Goal: Task Accomplishment & Management: Complete application form

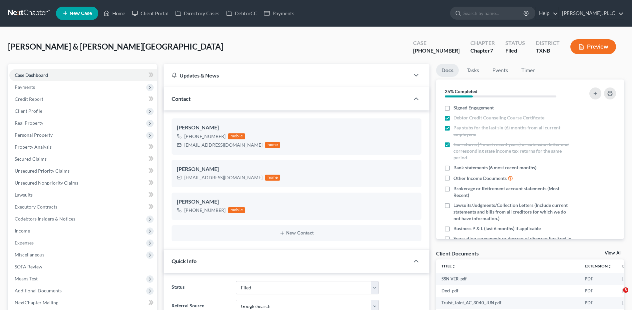
select select "10"
select select "4"
click at [124, 14] on link "Home" at bounding box center [114, 13] width 28 height 12
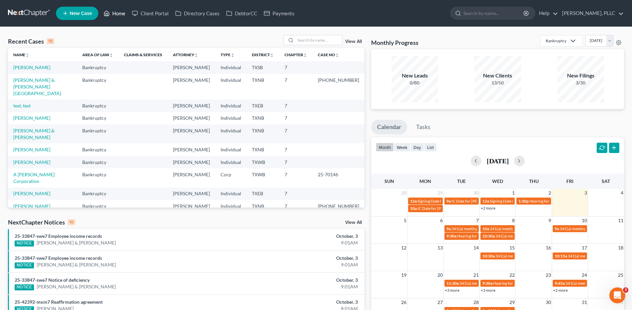
click at [117, 15] on link "Home" at bounding box center [114, 13] width 28 height 12
click at [118, 14] on link "Home" at bounding box center [114, 13] width 28 height 12
click at [298, 39] on input "search" at bounding box center [318, 40] width 47 height 10
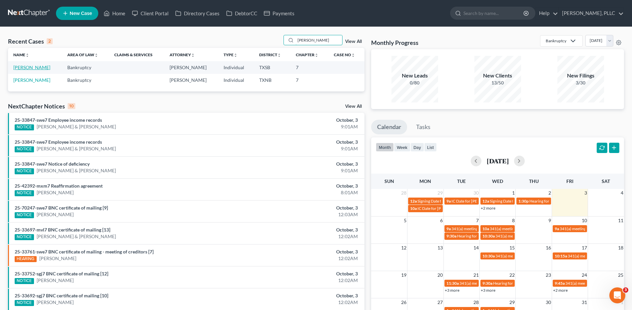
type input "pratt"
click at [25, 68] on link "[PERSON_NAME]" at bounding box center [31, 68] width 37 height 6
select select "4"
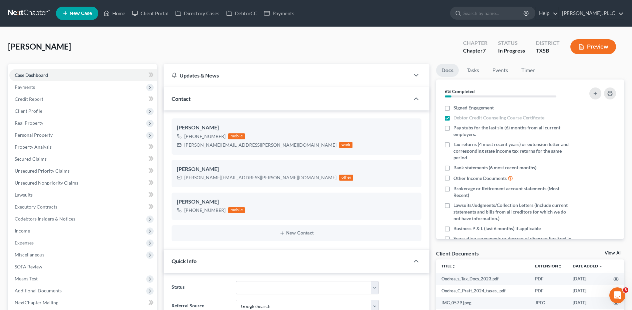
scroll to position [140, 0]
click at [37, 87] on span "Payments" at bounding box center [82, 87] width 147 height 12
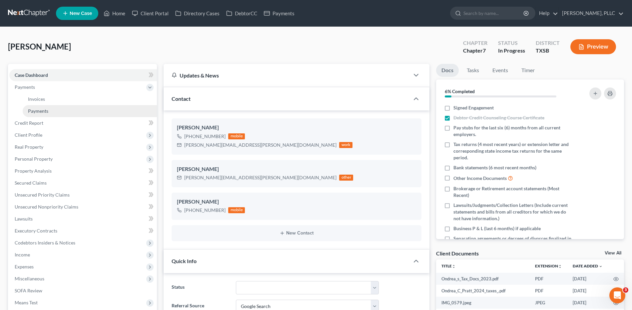
click at [29, 110] on span "Payments" at bounding box center [38, 111] width 20 height 6
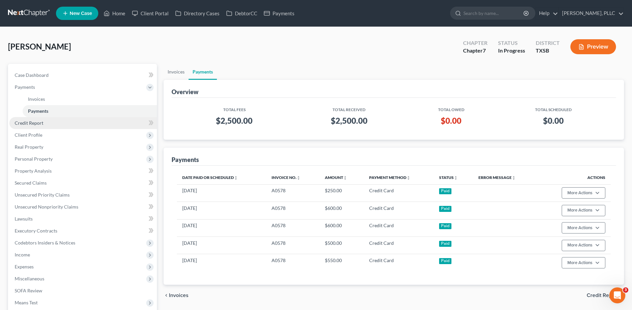
click at [25, 124] on span "Credit Report" at bounding box center [29, 123] width 29 height 6
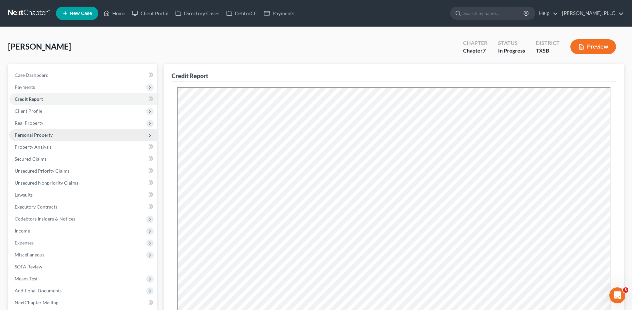
click at [22, 136] on span "Personal Property" at bounding box center [34, 135] width 38 height 6
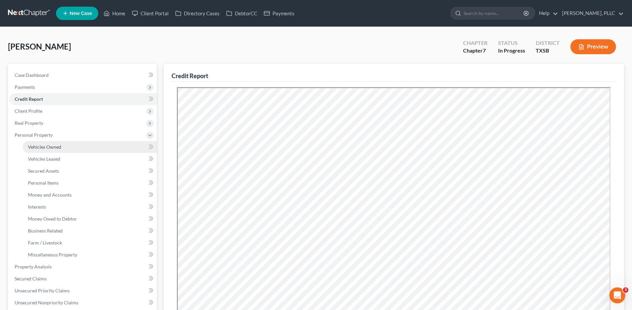
click at [47, 144] on span "Vehicles Owned" at bounding box center [44, 147] width 33 height 6
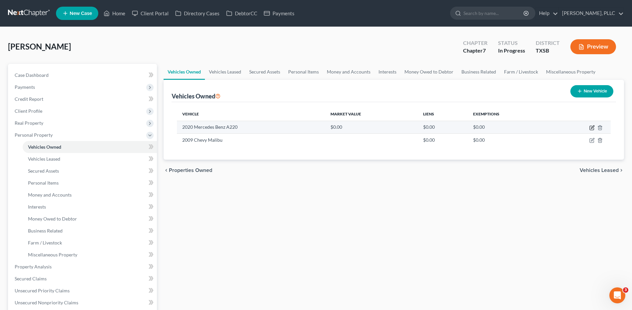
click at [591, 129] on icon "button" at bounding box center [591, 127] width 5 height 5
select select "0"
select select "6"
select select "2"
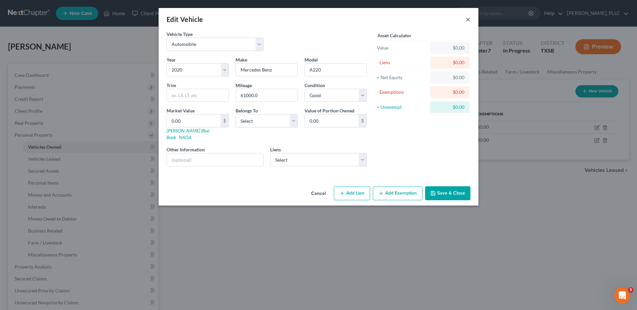
click at [470, 19] on button "×" at bounding box center [467, 19] width 5 height 8
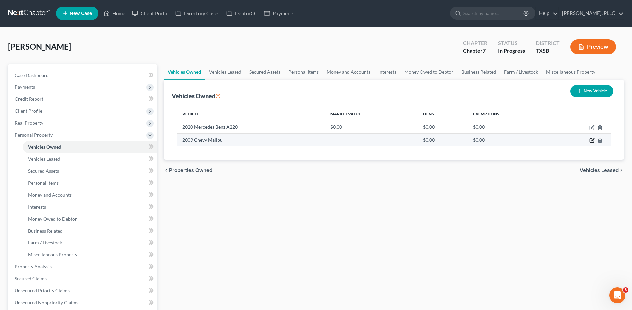
click at [592, 140] on icon "button" at bounding box center [591, 140] width 5 height 5
select select "0"
select select "17"
select select "3"
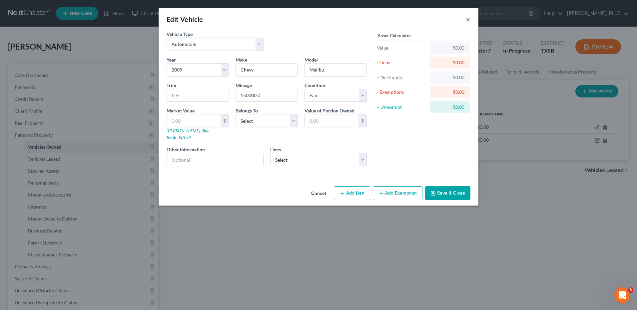
click at [468, 21] on button "×" at bounding box center [467, 19] width 5 height 8
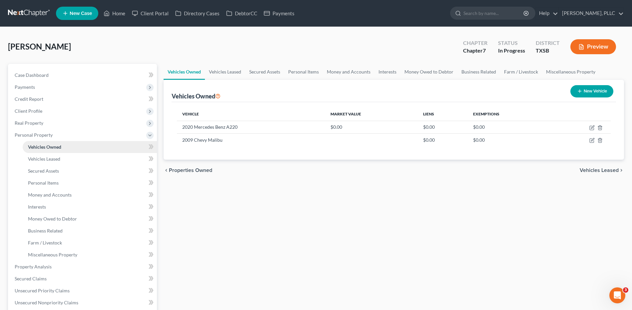
click at [59, 147] on span "Vehicles Owned" at bounding box center [44, 147] width 33 height 6
click at [591, 128] on icon "button" at bounding box center [591, 127] width 5 height 5
select select "0"
select select "6"
select select "2"
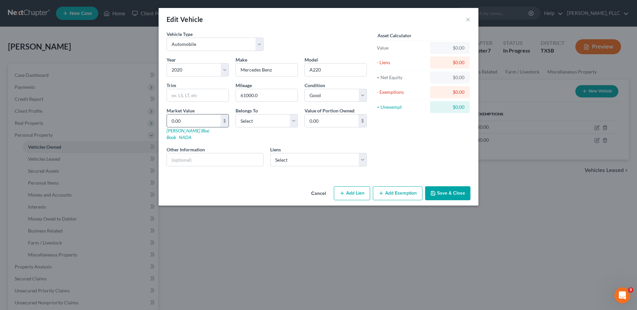
click at [183, 121] on input "0.00" at bounding box center [194, 121] width 54 height 13
type input "6"
type input "6.00"
type input "61"
type input "61.00"
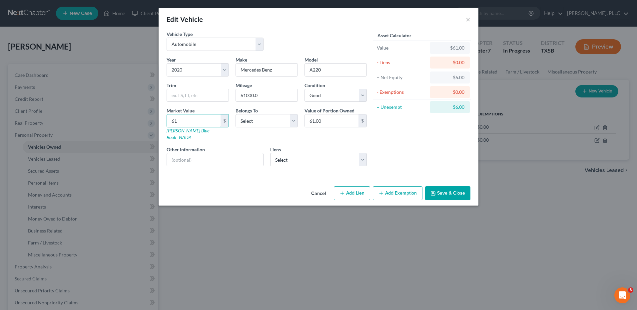
type input "610"
type input "610.00"
type input "6100"
type input "6,100.00"
type input "6,1000"
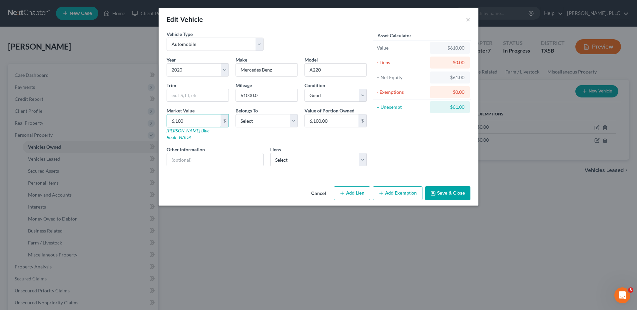
type input "61,000.00"
type input "61,000"
click at [294, 123] on select "Select Debtor 1 Only Debtor 2 Only Debtor 1 And Debtor 2 Only At Least One Of T…" at bounding box center [266, 120] width 62 height 13
select select "0"
click at [235, 114] on select "Select Debtor 1 Only Debtor 2 Only Debtor 1 And Debtor 2 Only At Least One Of T…" at bounding box center [266, 120] width 62 height 13
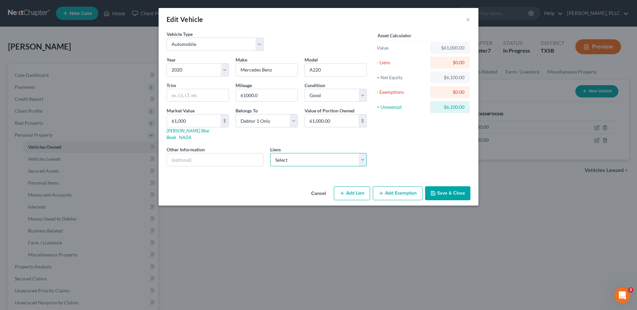
click at [361, 153] on select "Select Us Bank Home Mortgage - $188,850.00 Mercedes Benz Financ - $20,908.00" at bounding box center [318, 159] width 97 height 13
click at [448, 187] on button "Save & Close" at bounding box center [447, 193] width 45 height 14
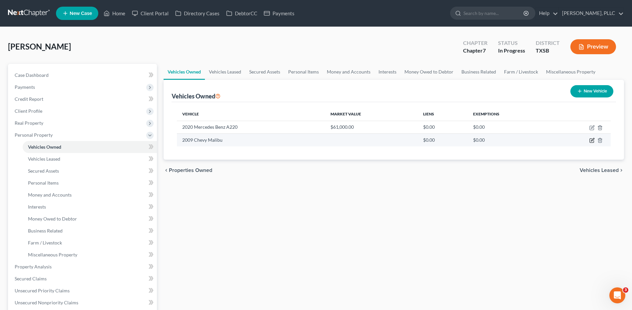
click at [591, 141] on icon "button" at bounding box center [592, 139] width 3 height 3
select select "0"
select select "17"
select select "3"
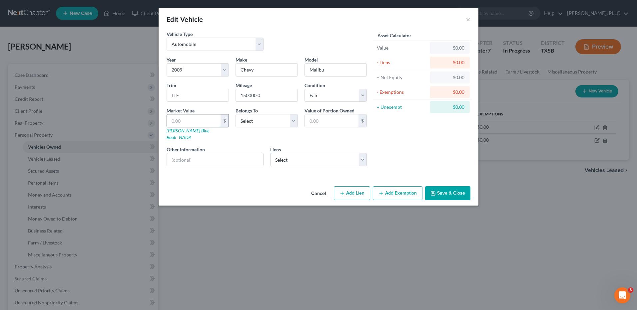
click at [196, 121] on input "text" at bounding box center [194, 121] width 54 height 13
type input "6"
type input "6.00"
type input "65"
type input "65.00"
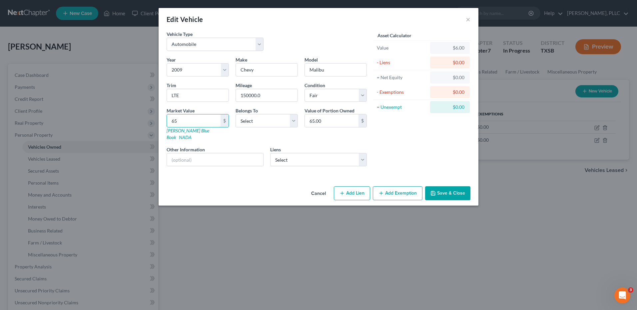
type input "652"
type input "652.00"
type input "6526"
type input "6,526.00"
type input "6,526"
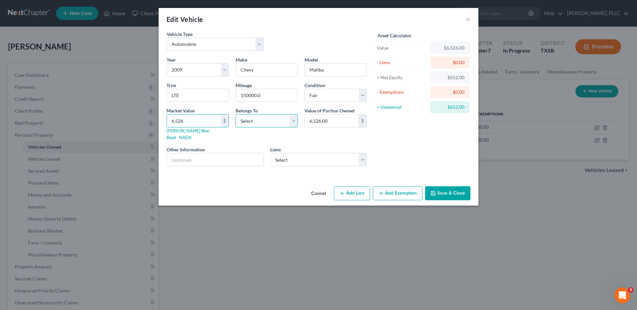
click at [293, 123] on select "Select Debtor 1 Only Debtor 2 Only Debtor 1 And Debtor 2 Only At Least One Of T…" at bounding box center [266, 120] width 62 height 13
select select "0"
click at [235, 114] on select "Select Debtor 1 Only Debtor 2 Only Debtor 1 And Debtor 2 Only At Least One Of T…" at bounding box center [266, 120] width 62 height 13
click at [455, 186] on button "Save & Close" at bounding box center [447, 193] width 45 height 14
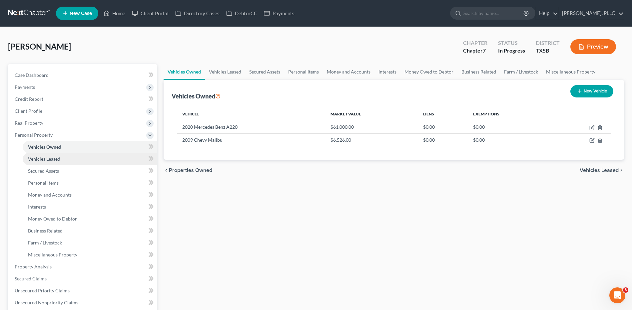
click at [51, 162] on link "Vehicles Leased" at bounding box center [90, 159] width 134 height 12
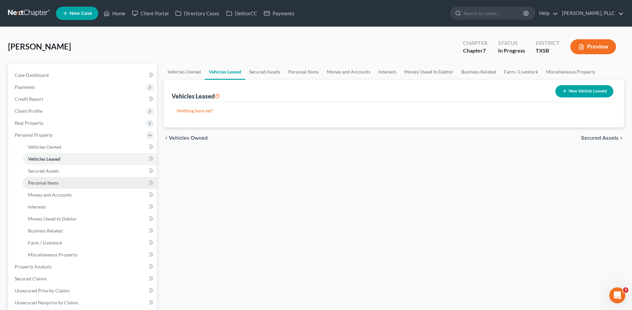
click at [39, 185] on span "Personal Items" at bounding box center [43, 183] width 31 height 6
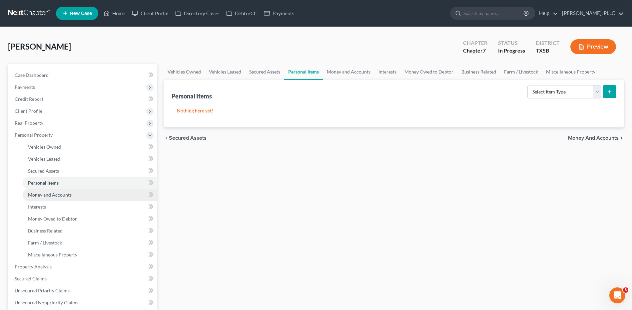
click at [34, 197] on span "Money and Accounts" at bounding box center [50, 195] width 44 height 6
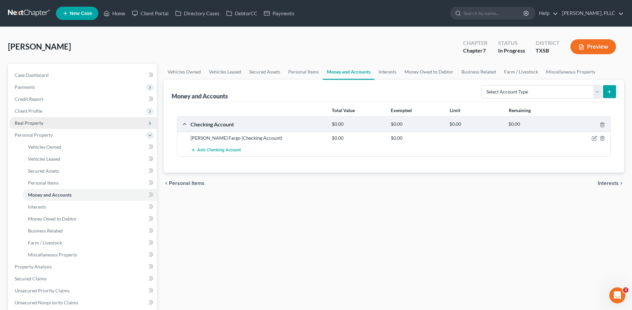
click at [39, 122] on span "Real Property" at bounding box center [29, 123] width 29 height 6
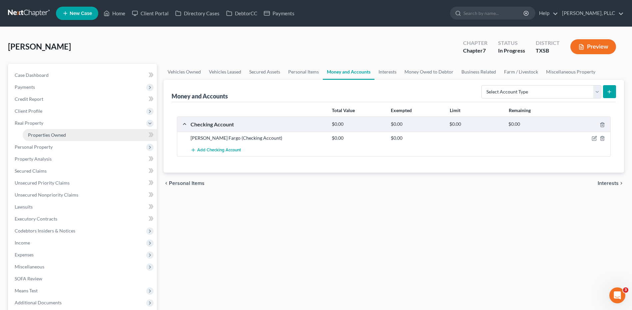
click at [50, 136] on span "Properties Owned" at bounding box center [47, 135] width 38 height 6
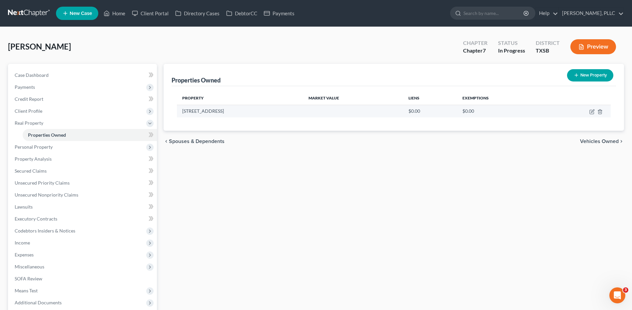
drag, startPoint x: 182, startPoint y: 111, endPoint x: 245, endPoint y: 111, distance: 62.6
click at [245, 111] on td "10910 Sun River Falls Drive" at bounding box center [240, 111] width 126 height 13
copy td "10910 Sun River Falls Drive"
click at [591, 113] on icon "button" at bounding box center [592, 111] width 3 height 3
select select "45"
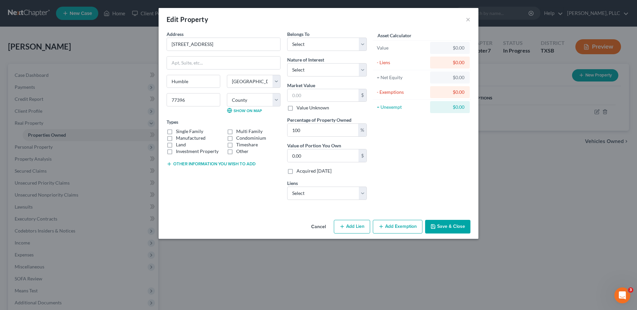
click at [176, 135] on label "Manufactured" at bounding box center [191, 138] width 30 height 7
click at [178, 135] on input "Manufactured" at bounding box center [180, 137] width 4 height 4
checkbox input "true"
click at [176, 131] on label "Single Family" at bounding box center [189, 131] width 27 height 7
click at [178, 131] on input "Single Family" at bounding box center [180, 130] width 4 height 4
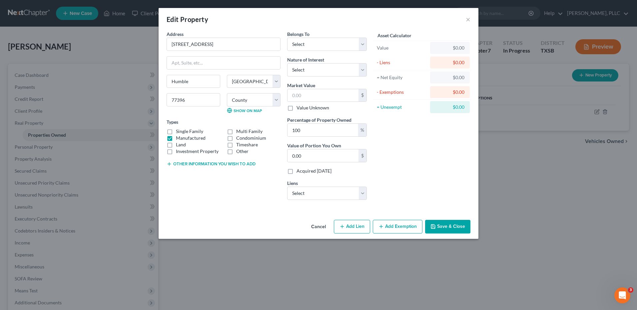
checkbox input "true"
click at [176, 139] on label "Manufactured" at bounding box center [191, 138] width 30 height 7
click at [178, 139] on input "Manufactured" at bounding box center [180, 137] width 4 height 4
checkbox input "false"
click at [365, 45] on select "Select Debtor 1 Only Debtor 2 Only Debtor 1 And Debtor 2 Only At Least One Of T…" at bounding box center [327, 44] width 80 height 13
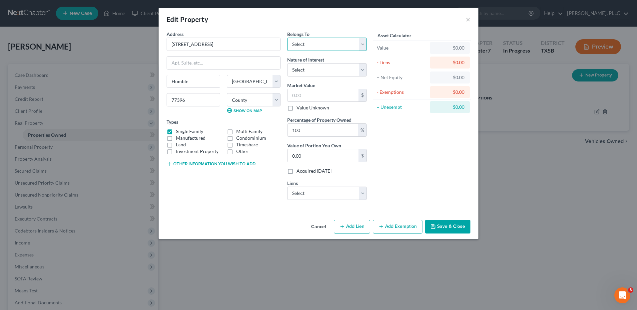
select select "0"
click at [287, 38] on select "Select Debtor 1 Only Debtor 2 Only Debtor 1 And Debtor 2 Only At Least One Of T…" at bounding box center [327, 44] width 80 height 13
click at [360, 69] on select "Select Fee Simple Joint Tenant Life Estate Equitable Interest Future Interest T…" at bounding box center [327, 69] width 80 height 13
select select "0"
click at [287, 63] on select "Select Fee Simple Joint Tenant Life Estate Equitable Interest Future Interest T…" at bounding box center [327, 69] width 80 height 13
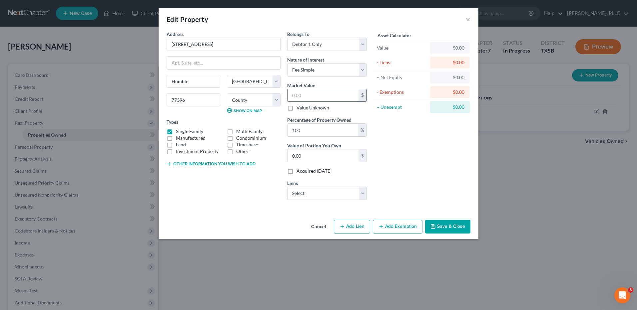
click at [309, 96] on input "text" at bounding box center [322, 95] width 71 height 13
type input "2"
type input "2.00"
type input "29"
type input "29.00"
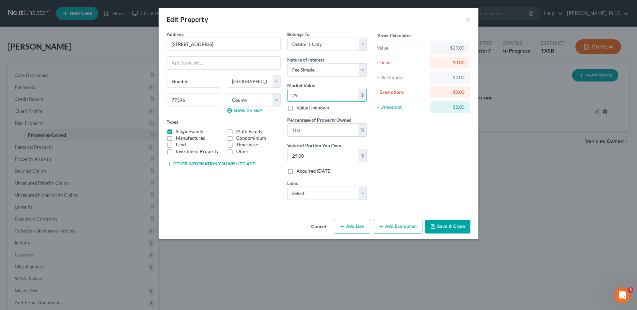
type input "290"
type input "290.00"
type input "2904"
type input "2,904.00"
type input "2,9040"
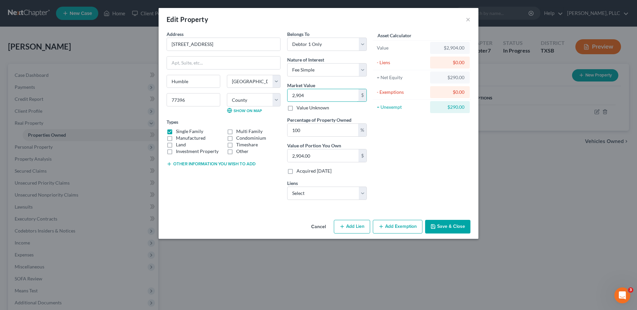
type input "29,040.00"
type input "29,0400"
type input "290,400.00"
type input "290,400"
click at [364, 194] on select "Select Us Bank Home Mortgage - $188,850.00 Mercedes Benz Financ - $20,908.00" at bounding box center [327, 193] width 80 height 13
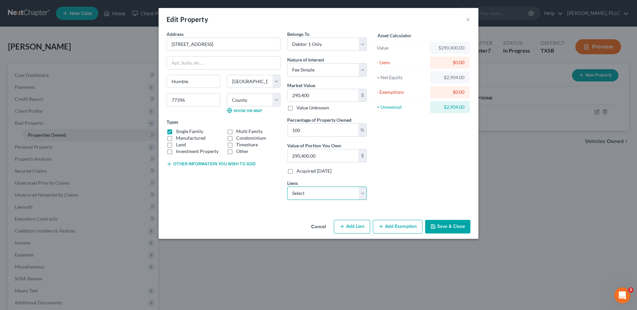
click at [364, 194] on select "Select Us Bank Home Mortgage - $188,850.00 Mercedes Benz Financ - $20,908.00" at bounding box center [327, 193] width 80 height 13
click at [443, 227] on button "Save & Close" at bounding box center [447, 227] width 45 height 14
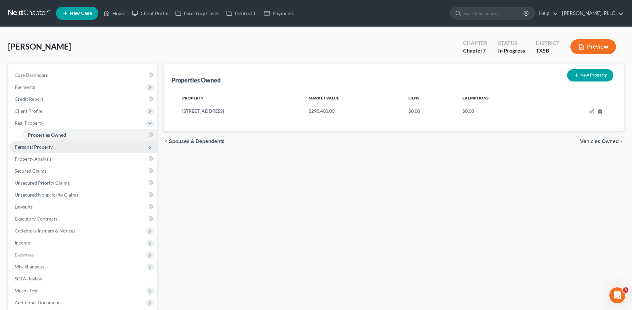
click at [31, 149] on span "Personal Property" at bounding box center [34, 147] width 38 height 6
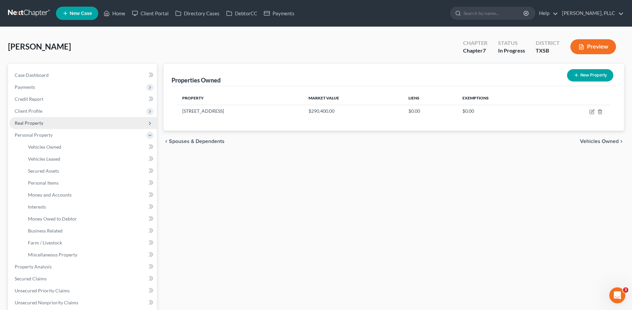
click at [35, 123] on span "Real Property" at bounding box center [29, 123] width 29 height 6
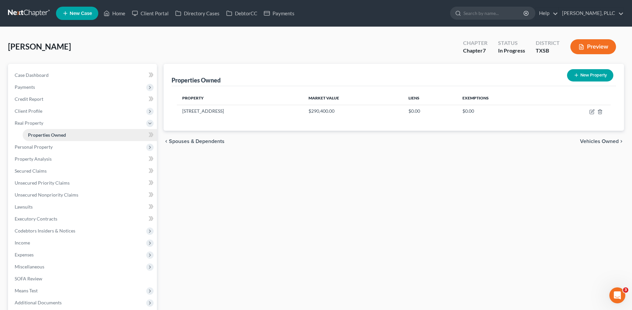
click at [68, 139] on link "Properties Owned" at bounding box center [90, 135] width 134 height 12
click at [592, 113] on icon "button" at bounding box center [591, 111] width 5 height 5
select select "45"
select select "0"
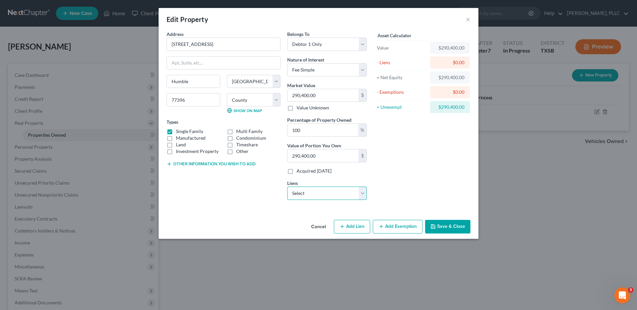
click at [361, 193] on select "Select Us Bank Home Mortgage - $188,850.00 Mercedes Benz Financ - $20,908.00" at bounding box center [327, 193] width 80 height 13
select select "0"
click at [287, 187] on select "Select Us Bank Home Mortgage - $188,850.00 Mercedes Benz Financ - $20,908.00" at bounding box center [327, 193] width 80 height 13
select select
select select "18"
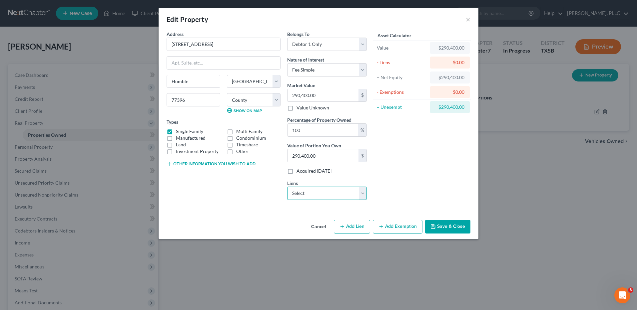
select select "0"
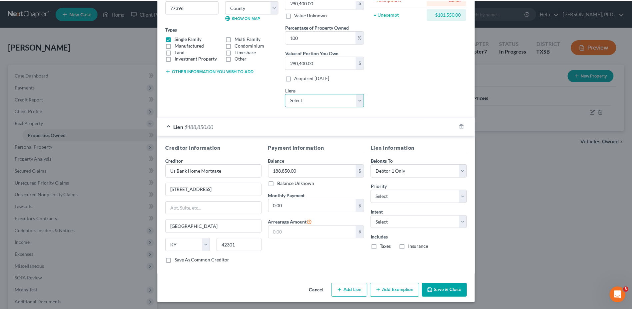
scroll to position [94, 0]
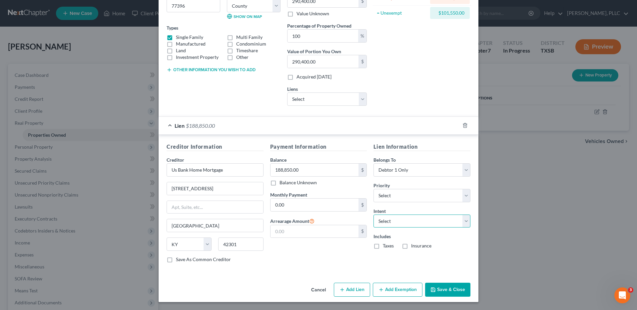
click at [464, 223] on select "Select Surrender Redeem Reaffirm Avoid Other" at bounding box center [421, 221] width 97 height 13
click at [373, 215] on select "Select Surrender Redeem Reaffirm Avoid Other" at bounding box center [421, 221] width 97 height 13
click at [461, 222] on select "Select Surrender Redeem Reaffirm Avoid Other" at bounding box center [421, 221] width 97 height 13
select select "2"
click at [373, 215] on select "Select Surrender Redeem Reaffirm Avoid Other" at bounding box center [421, 221] width 97 height 13
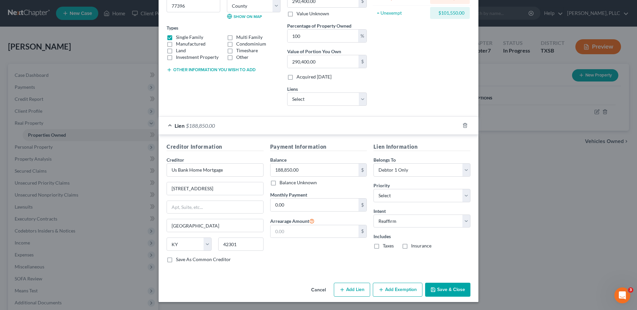
click at [383, 245] on label "Taxes" at bounding box center [388, 246] width 11 height 7
click at [385, 245] on input "Taxes" at bounding box center [387, 245] width 4 height 4
checkbox input "true"
click at [411, 247] on label "Insurance" at bounding box center [421, 246] width 20 height 7
click at [413, 247] on input "Insurance" at bounding box center [415, 245] width 4 height 4
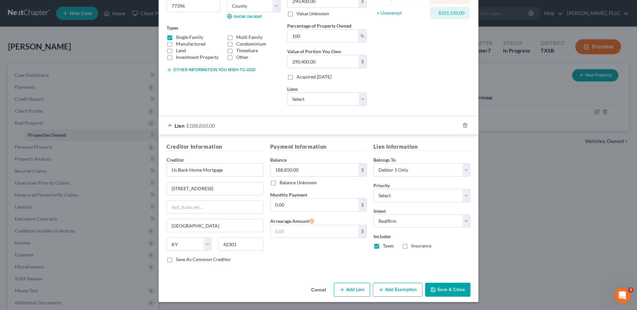
checkbox input "true"
click at [443, 290] on button "Save & Close" at bounding box center [447, 290] width 45 height 14
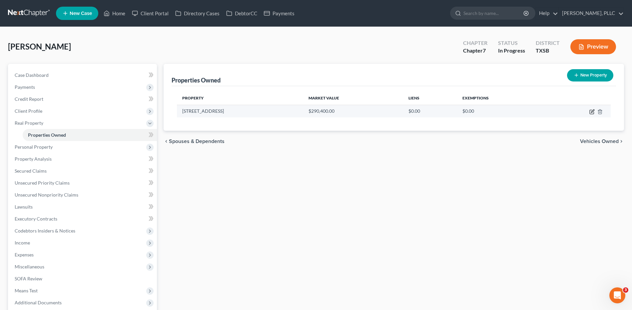
click at [592, 111] on icon "button" at bounding box center [591, 111] width 5 height 5
select select "45"
select select "0"
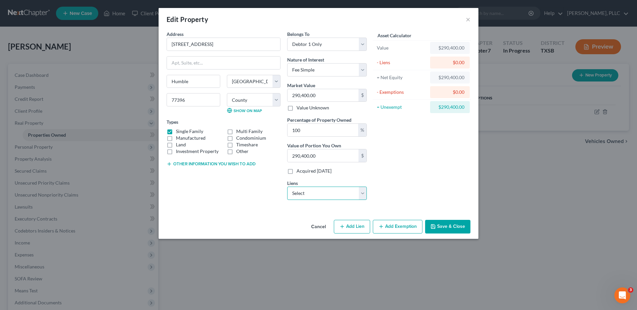
click at [364, 196] on select "Select Us Bank Home Mortgage - $188,850.00 Mercedes Benz Financ - $20,908.00" at bounding box center [327, 193] width 80 height 13
select select "0"
click at [287, 187] on select "Select Us Bank Home Mortgage - $188,850.00 Mercedes Benz Financ - $20,908.00" at bounding box center [327, 193] width 80 height 13
select select
select select "18"
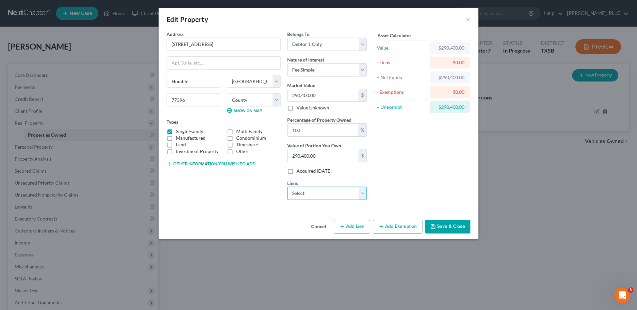
select select "0"
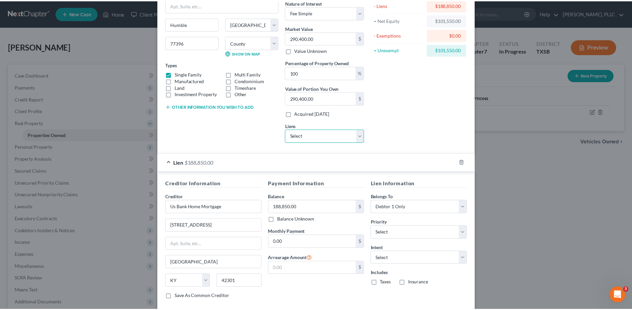
scroll to position [94, 0]
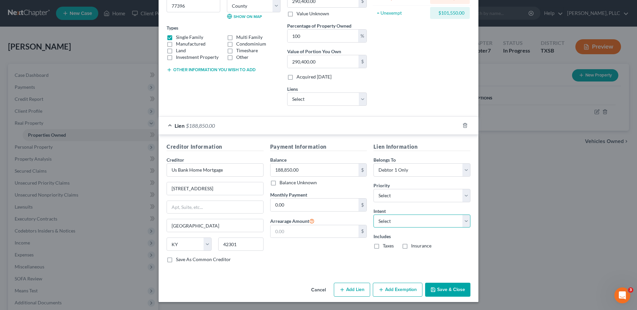
click at [466, 222] on select "Select Surrender Redeem Reaffirm Avoid Other" at bounding box center [421, 221] width 97 height 13
select select "2"
click at [373, 215] on select "Select Surrender Redeem Reaffirm Avoid Other" at bounding box center [421, 221] width 97 height 13
click at [383, 246] on label "Taxes" at bounding box center [388, 246] width 11 height 7
click at [385, 246] on input "Taxes" at bounding box center [387, 245] width 4 height 4
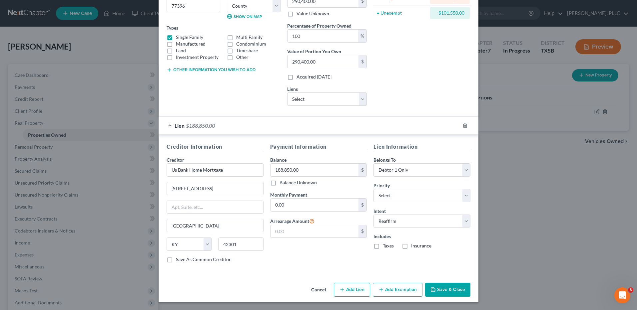
checkbox input "true"
click at [411, 247] on label "Insurance" at bounding box center [421, 246] width 20 height 7
click at [413, 247] on input "Insurance" at bounding box center [415, 245] width 4 height 4
checkbox input "true"
click at [445, 289] on button "Save & Close" at bounding box center [447, 290] width 45 height 14
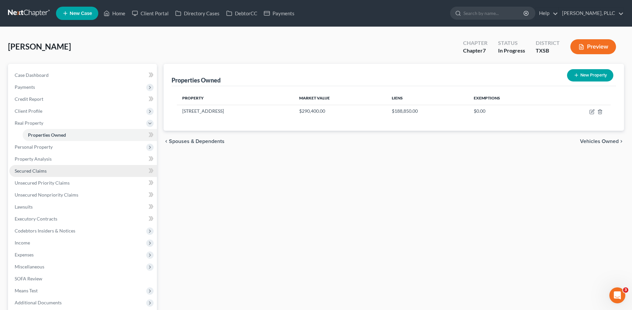
click at [44, 171] on span "Secured Claims" at bounding box center [31, 171] width 32 height 6
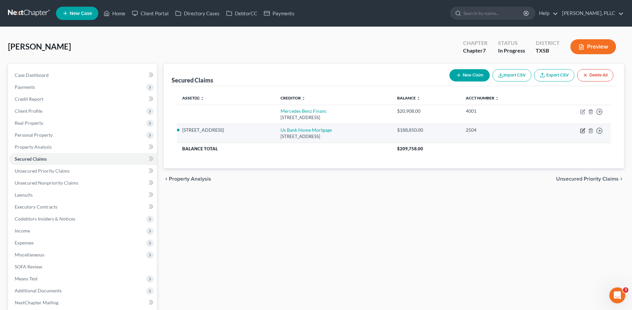
click at [581, 130] on icon "button" at bounding box center [582, 130] width 5 height 5
select select "18"
select select "2"
select select "0"
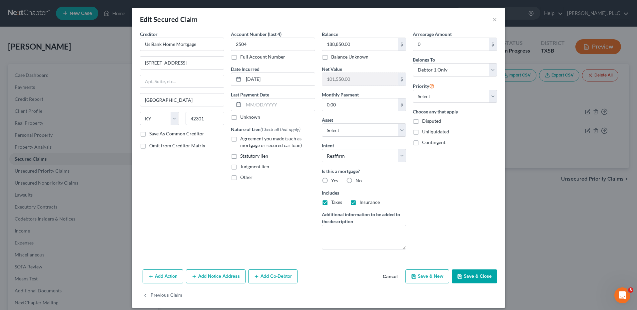
click at [331, 180] on label "Yes" at bounding box center [334, 180] width 7 height 7
click at [334, 180] on input "Yes" at bounding box center [336, 179] width 4 height 4
radio input "true"
click at [240, 139] on label "Agreement you made (such as mortgage or secured car loan)" at bounding box center [277, 141] width 75 height 13
click at [243, 139] on input "Agreement you made (such as mortgage or secured car loan)" at bounding box center [245, 137] width 4 height 4
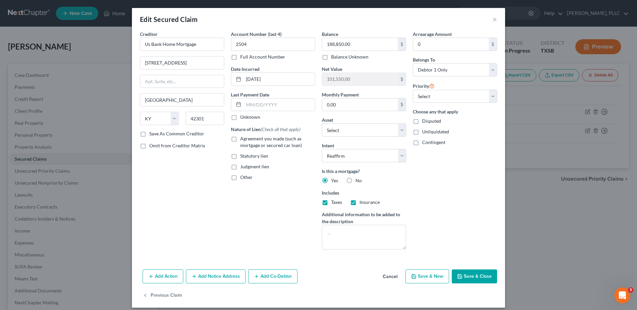
checkbox input "true"
click at [472, 276] on button "Save & Close" at bounding box center [473, 277] width 45 height 14
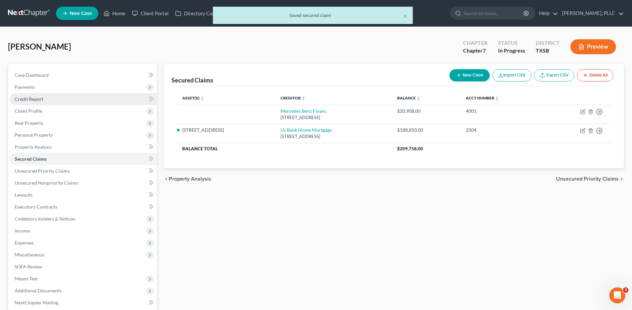
click at [29, 99] on span "Credit Report" at bounding box center [29, 99] width 29 height 6
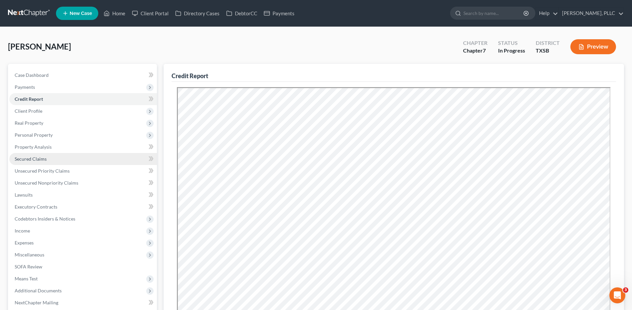
click at [38, 159] on span "Secured Claims" at bounding box center [31, 159] width 32 height 6
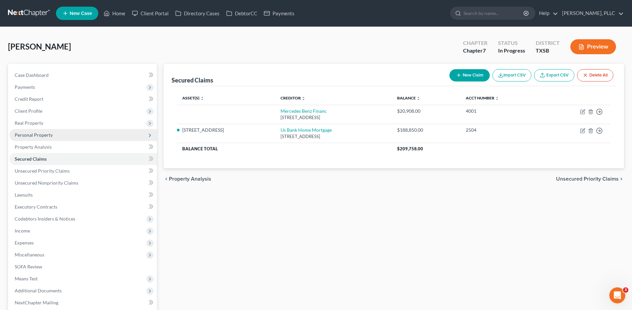
click at [49, 135] on span "Personal Property" at bounding box center [34, 135] width 38 height 6
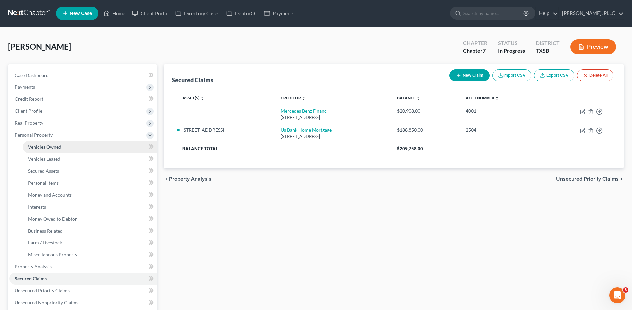
click at [56, 147] on span "Vehicles Owned" at bounding box center [44, 147] width 33 height 6
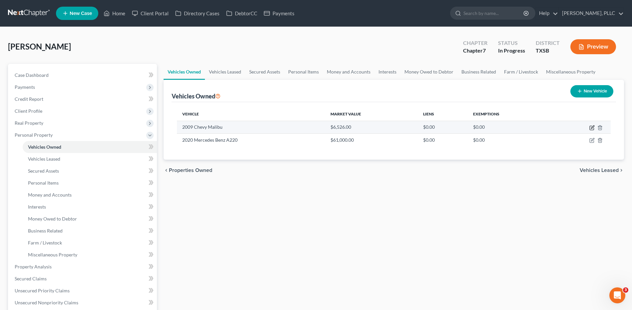
click at [593, 128] on icon "button" at bounding box center [591, 127] width 5 height 5
select select "0"
select select "17"
select select "3"
select select "0"
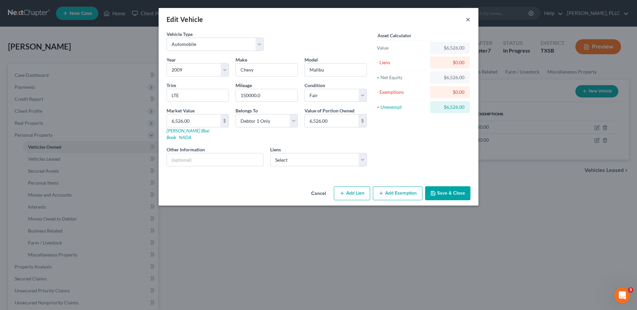
click at [468, 21] on button "×" at bounding box center [467, 19] width 5 height 8
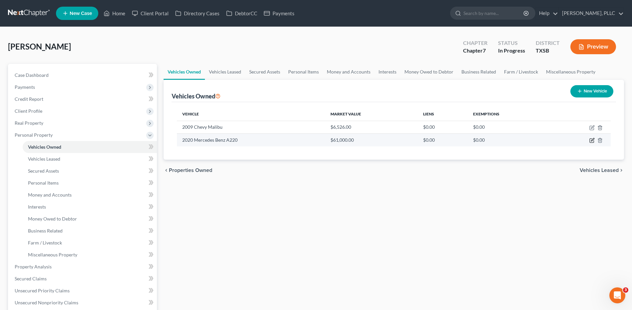
click at [591, 140] on icon "button" at bounding box center [591, 140] width 5 height 5
select select "0"
select select "6"
select select "2"
select select "0"
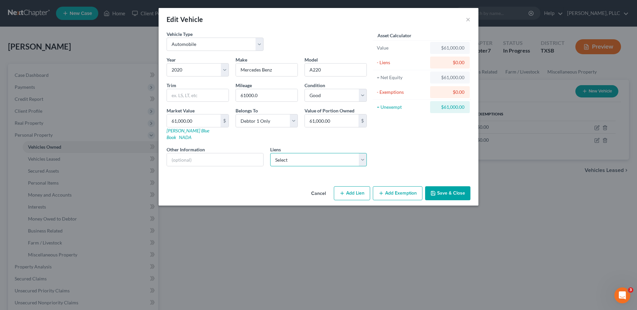
click at [365, 153] on select "Select Mercedes Benz Financ - $20,908.00" at bounding box center [318, 159] width 97 height 13
select select "45"
select select "0"
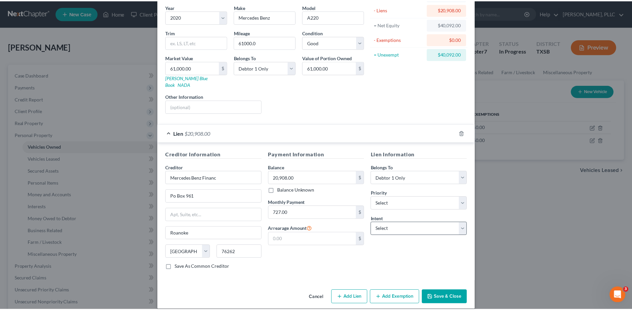
scroll to position [54, 0]
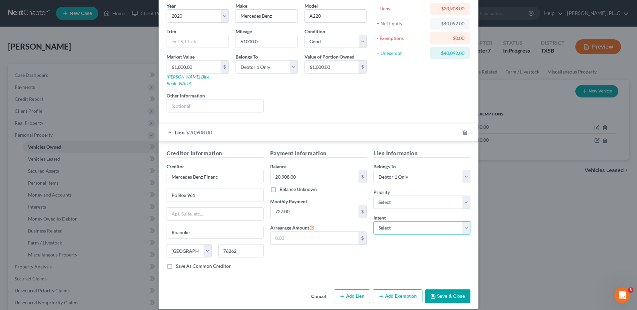
click at [463, 224] on select "Select Surrender Redeem Reaffirm Avoid Other" at bounding box center [421, 227] width 97 height 13
select select "0"
click at [373, 221] on select "Select Surrender Redeem Reaffirm Avoid Other" at bounding box center [421, 227] width 97 height 13
click at [449, 290] on button "Save & Close" at bounding box center [447, 297] width 45 height 14
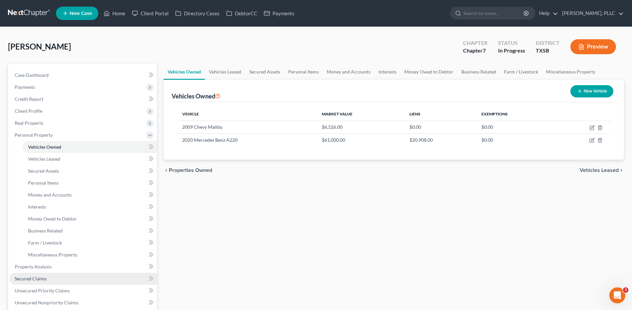
click at [39, 280] on span "Secured Claims" at bounding box center [31, 279] width 32 height 6
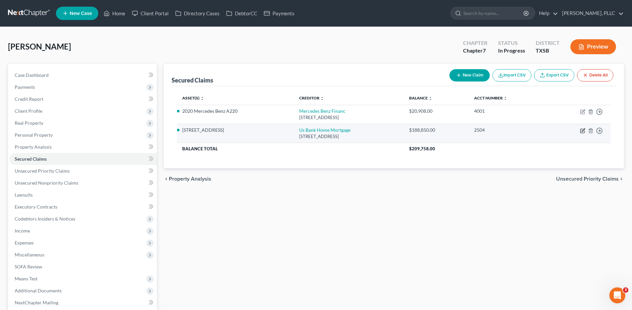
click at [581, 131] on icon "button" at bounding box center [582, 130] width 5 height 5
select select "18"
select select "2"
select select "0"
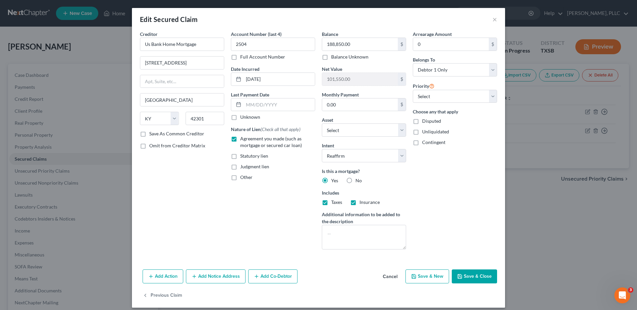
click at [489, 20] on div "Edit Secured Claim ×" at bounding box center [318, 19] width 373 height 23
click at [492, 20] on button "×" at bounding box center [494, 19] width 5 height 8
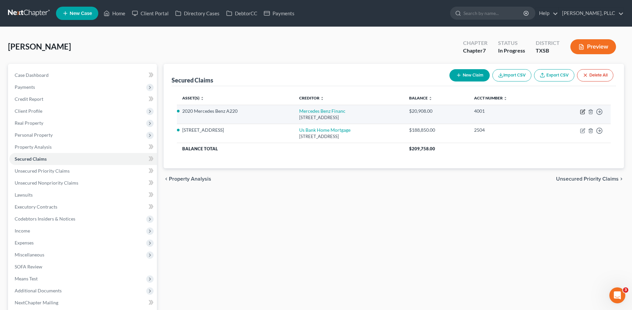
click at [580, 112] on icon "button" at bounding box center [582, 112] width 4 height 4
select select "45"
select select "4"
select select "0"
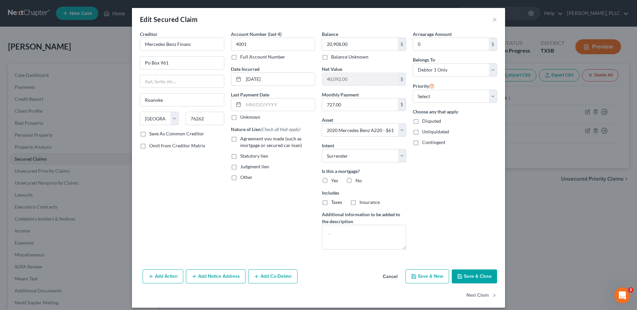
click at [240, 139] on label "Agreement you made (such as mortgage or secured car loan)" at bounding box center [277, 141] width 75 height 13
click at [243, 139] on input "Agreement you made (such as mortgage or secured car loan)" at bounding box center [245, 137] width 4 height 4
checkbox input "true"
click at [355, 181] on label "No" at bounding box center [358, 180] width 6 height 7
click at [358, 181] on input "No" at bounding box center [360, 179] width 4 height 4
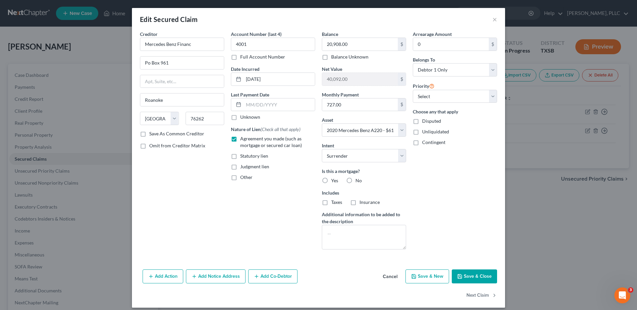
radio input "true"
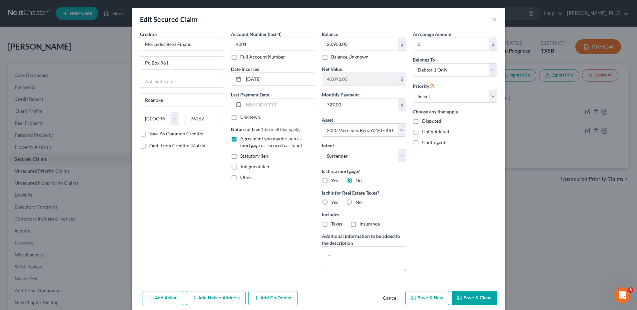
click at [355, 201] on label "No" at bounding box center [358, 202] width 6 height 7
click at [358, 201] on input "No" at bounding box center [360, 201] width 4 height 4
radio input "true"
click at [473, 298] on button "Save & Close" at bounding box center [473, 298] width 45 height 14
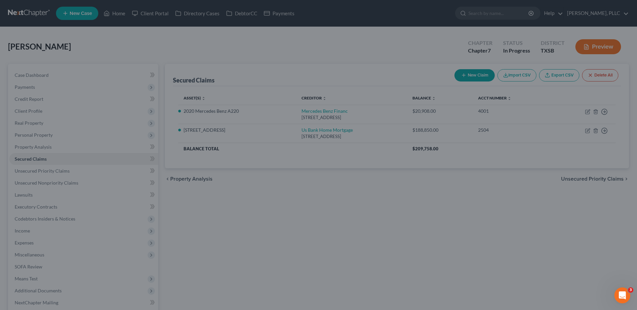
select select "4"
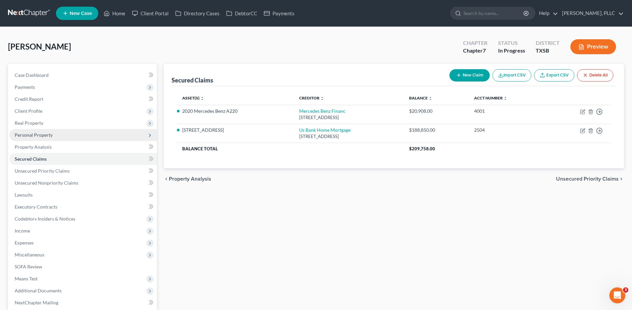
click at [39, 136] on span "Personal Property" at bounding box center [34, 135] width 38 height 6
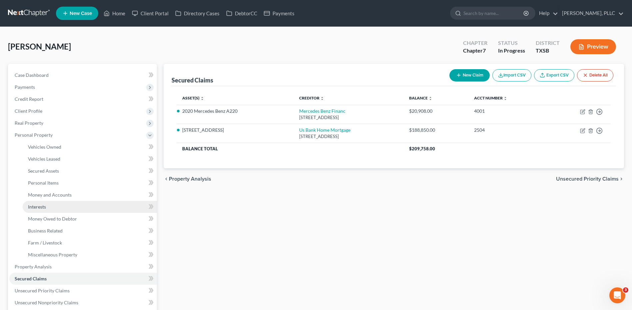
click at [40, 208] on span "Interests" at bounding box center [37, 207] width 18 height 6
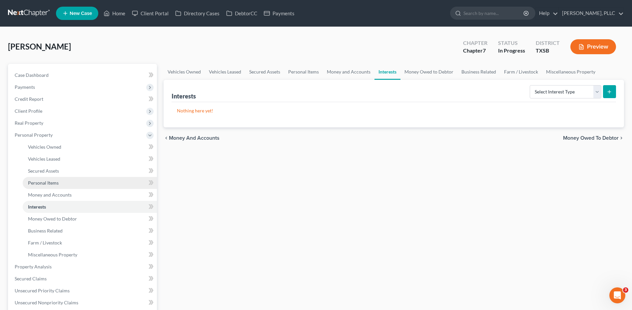
click at [45, 183] on span "Personal Items" at bounding box center [43, 183] width 31 height 6
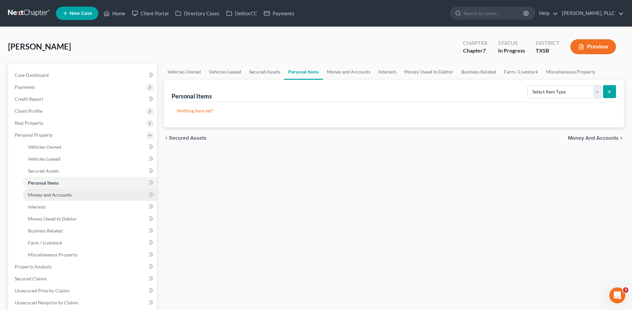
click at [57, 197] on span "Money and Accounts" at bounding box center [50, 195] width 44 height 6
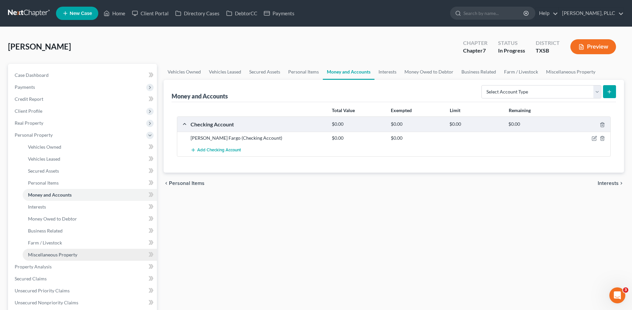
click at [71, 256] on span "Miscellaneous Property" at bounding box center [52, 255] width 49 height 6
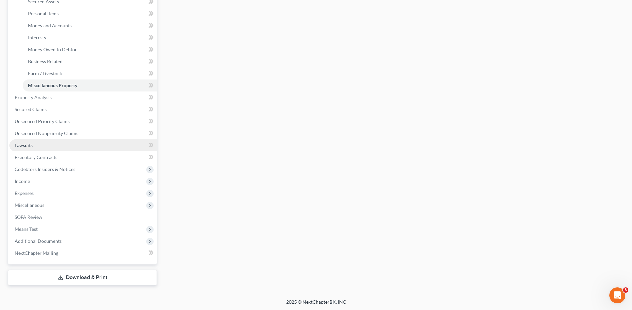
scroll to position [170, 0]
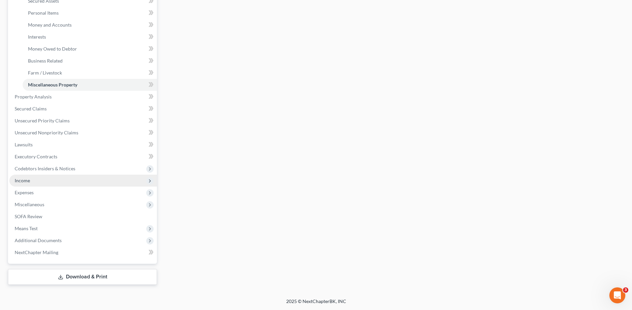
click at [25, 179] on span "Income" at bounding box center [22, 181] width 15 height 6
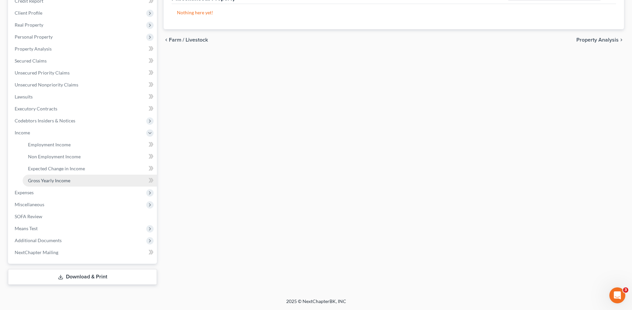
scroll to position [98, 0]
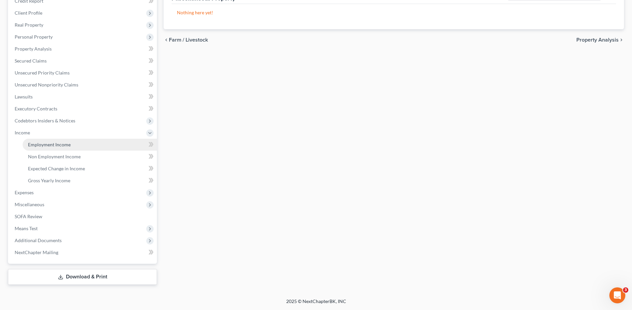
click at [58, 145] on span "Employment Income" at bounding box center [49, 145] width 43 height 6
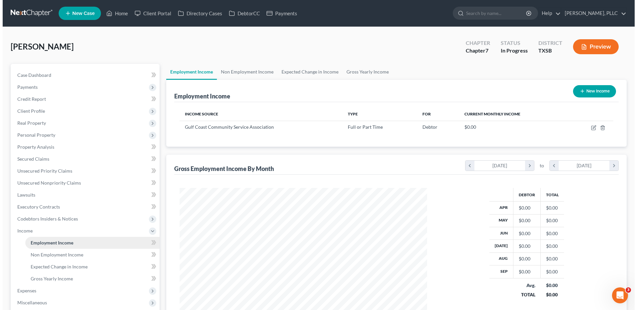
scroll to position [124, 260]
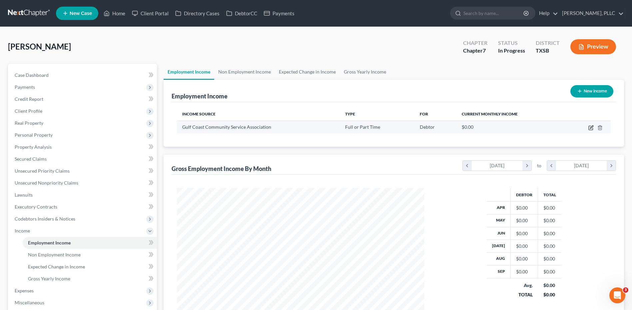
click at [592, 128] on icon "button" at bounding box center [590, 127] width 5 height 5
select select "0"
select select "45"
select select "1"
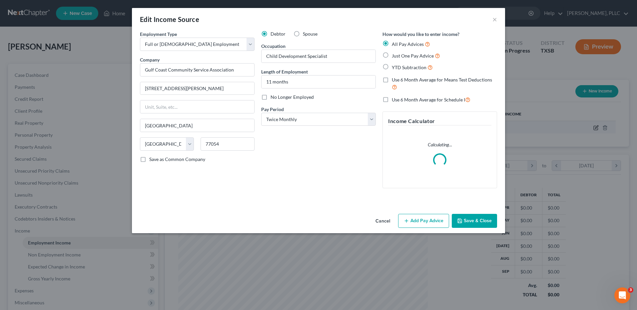
scroll to position [125, 263]
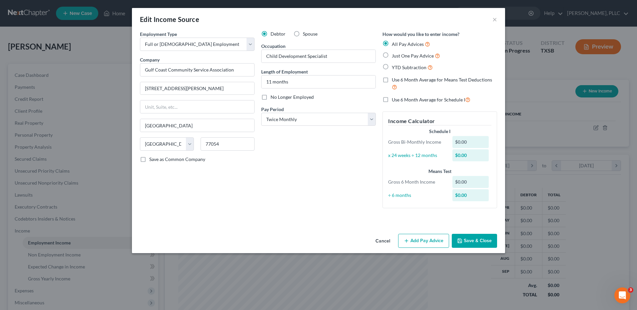
click at [391, 55] on label "Just One Pay Advice" at bounding box center [415, 56] width 48 height 8
click at [394, 55] on input "Just One Pay Advice" at bounding box center [396, 54] width 4 height 4
radio input "true"
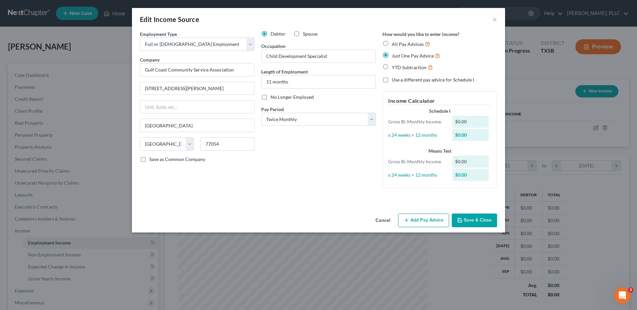
click at [421, 221] on button "Add Pay Advice" at bounding box center [423, 221] width 51 height 14
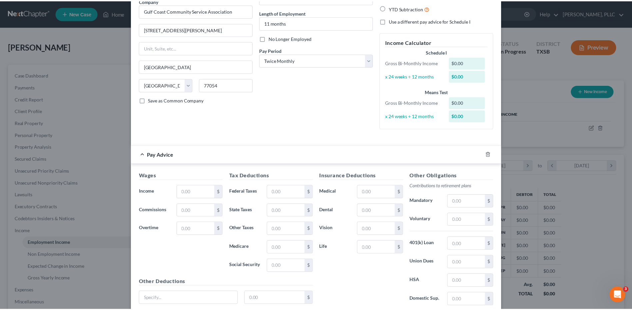
scroll to position [112, 0]
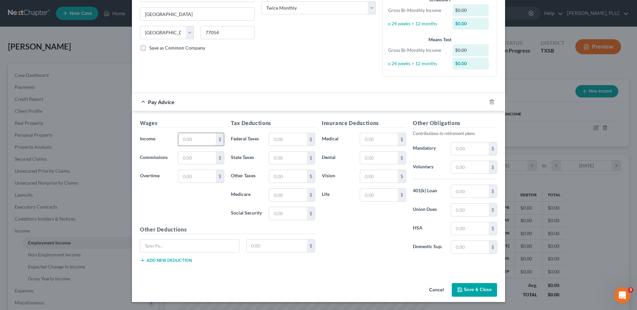
click at [201, 141] on input "text" at bounding box center [197, 139] width 38 height 13
type input "2,488.80"
click at [294, 140] on input "text" at bounding box center [288, 139] width 38 height 13
type input "204.25"
click at [297, 212] on input "text" at bounding box center [288, 213] width 38 height 13
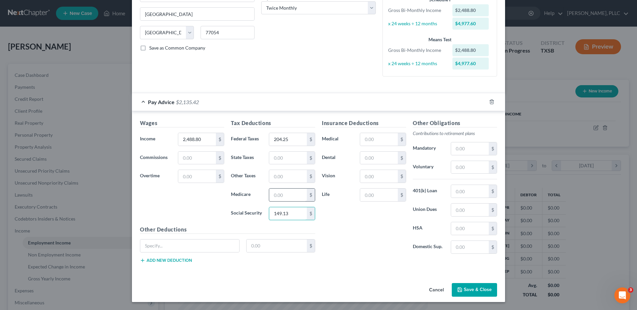
type input "149.13"
click at [285, 198] on input "text" at bounding box center [288, 195] width 38 height 13
type input "34.88"
click at [378, 140] on input "text" at bounding box center [379, 139] width 38 height 13
type input "75.94"
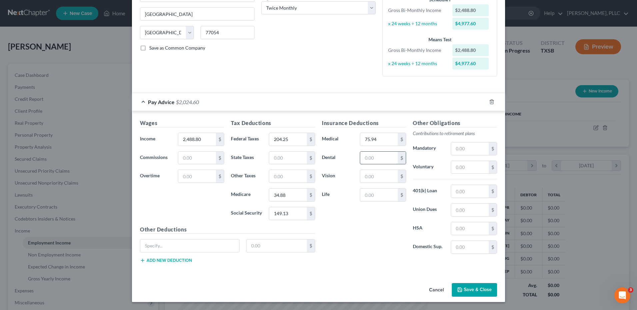
click at [380, 157] on input "text" at bounding box center [379, 158] width 38 height 13
type input "4.60"
click at [374, 175] on input "text" at bounding box center [379, 176] width 38 height 13
type input "3.62"
click at [375, 196] on input "text" at bounding box center [379, 195] width 38 height 13
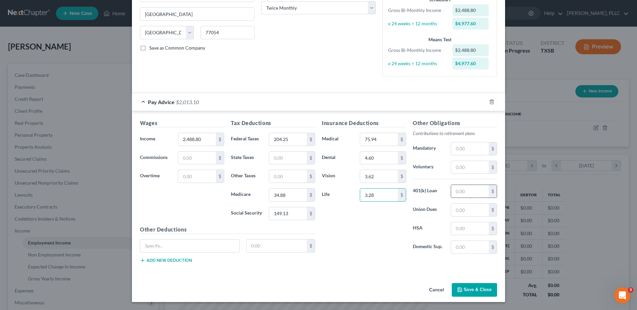
type input "3.28"
click at [464, 191] on input "text" at bounding box center [470, 191] width 38 height 13
click at [458, 165] on input "text" at bounding box center [470, 167] width 38 height 13
type input "49.78"
click at [469, 291] on button "Save & Close" at bounding box center [473, 290] width 45 height 14
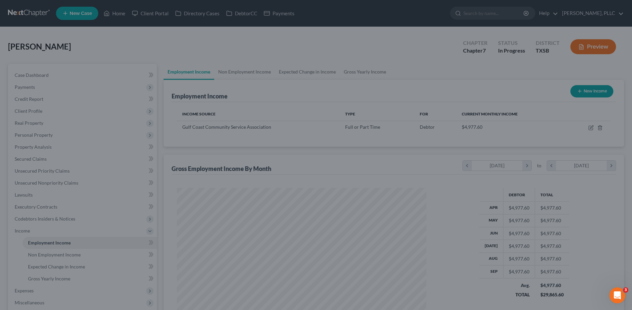
scroll to position [332777, 332640]
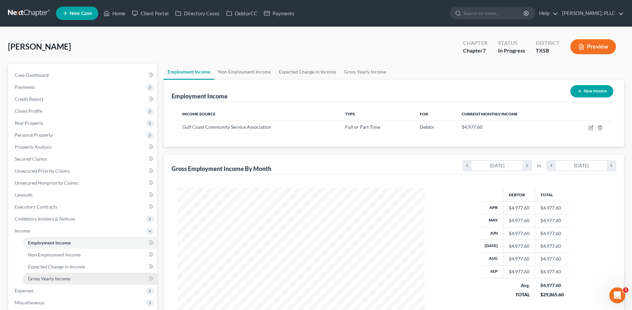
click at [53, 279] on span "Gross Yearly Income" at bounding box center [49, 279] width 42 height 6
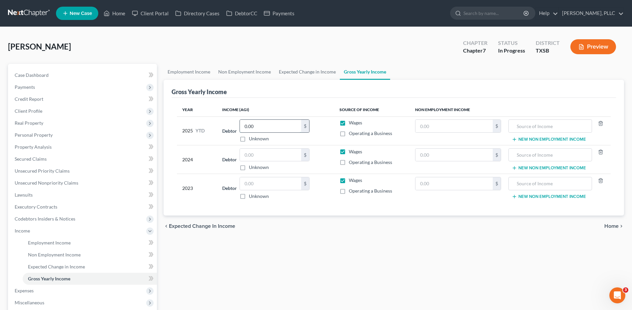
click at [252, 126] on input "0.00" at bounding box center [270, 126] width 61 height 13
type input "49,776.00"
click at [273, 156] on input "text" at bounding box center [270, 155] width 61 height 13
type input "3"
click at [265, 186] on input "text" at bounding box center [270, 183] width 61 height 13
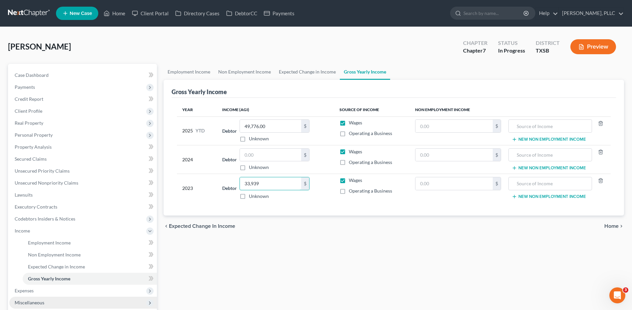
type input "33,939"
click at [253, 154] on input "text" at bounding box center [270, 155] width 61 height 13
type input "60,436"
click at [612, 229] on span "Home" at bounding box center [611, 226] width 14 height 5
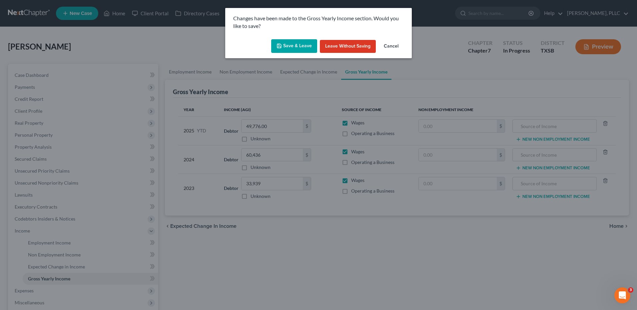
click at [299, 45] on button "Save & Leave" at bounding box center [294, 46] width 46 height 14
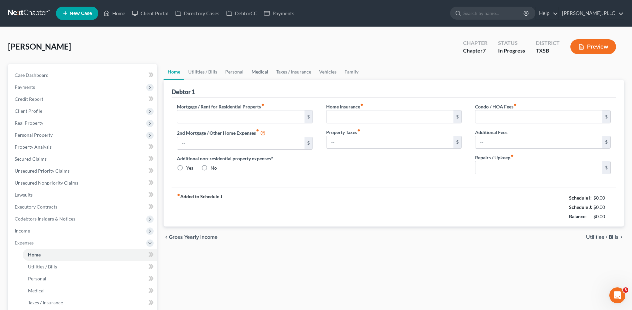
type input "1,979.00"
type input "0.00"
radio input "true"
type input "0.00"
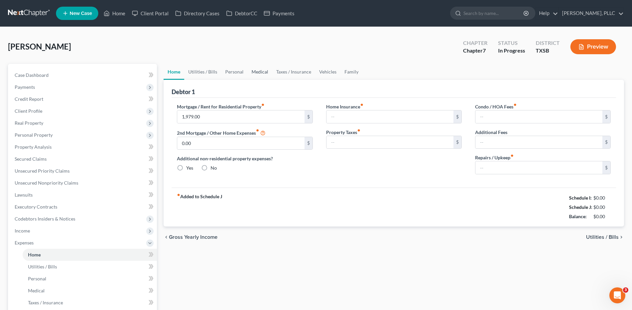
type input "0.00"
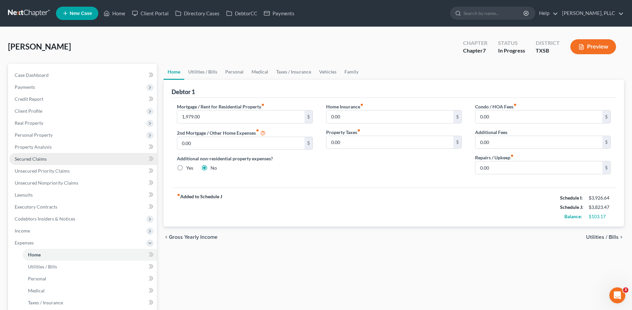
click at [43, 160] on span "Secured Claims" at bounding box center [31, 159] width 32 height 6
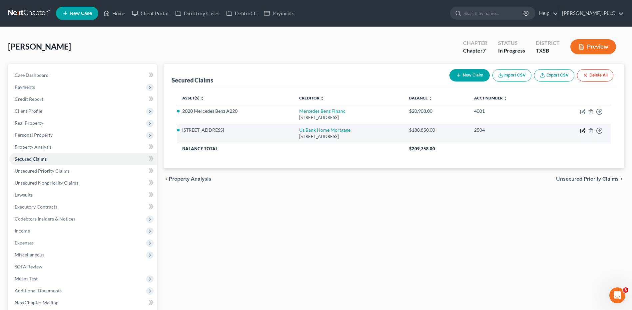
click at [582, 130] on icon "button" at bounding box center [582, 129] width 3 height 3
select select "18"
select select "2"
select select "0"
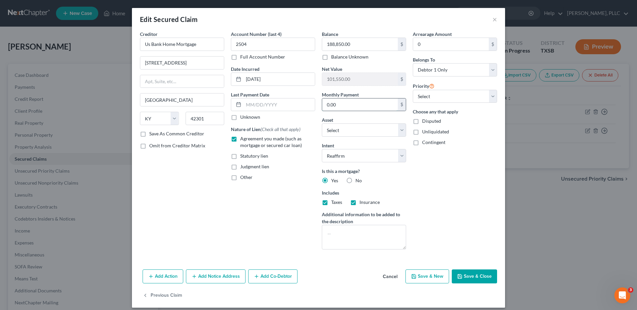
click at [345, 100] on input "0.00" at bounding box center [360, 105] width 76 height 13
paste input "1,979"
type input "1,979.00"
click at [477, 278] on button "Save & Close" at bounding box center [473, 277] width 45 height 14
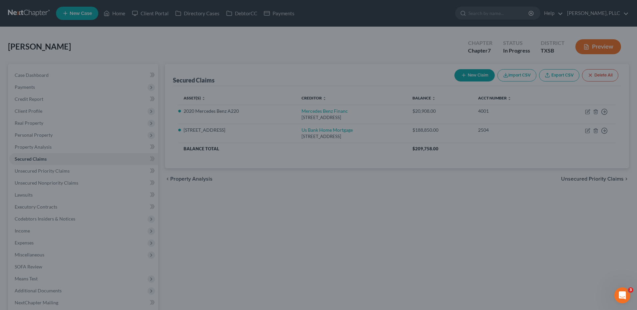
select select "5"
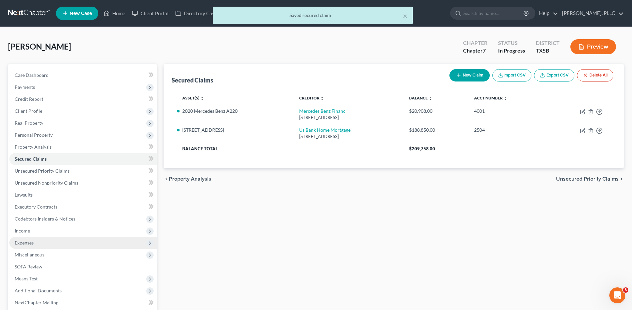
click at [24, 244] on span "Expenses" at bounding box center [24, 243] width 19 height 6
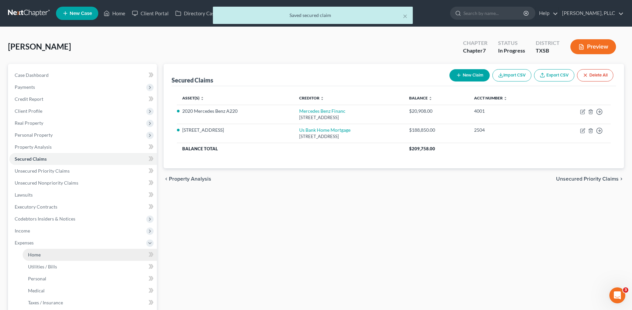
click at [44, 257] on link "Home" at bounding box center [90, 255] width 134 height 12
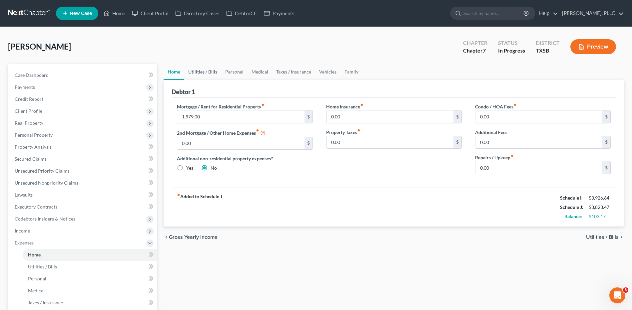
click at [200, 72] on link "Utilities / Bills" at bounding box center [202, 72] width 37 height 16
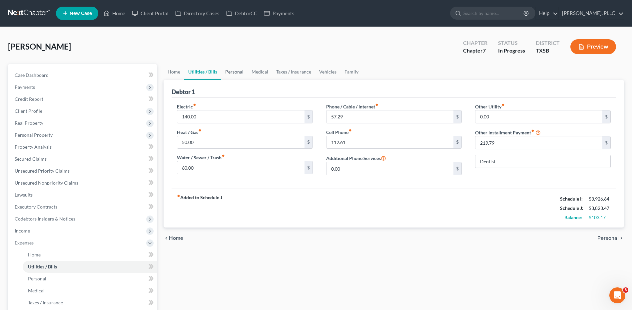
click at [235, 72] on link "Personal" at bounding box center [234, 72] width 26 height 16
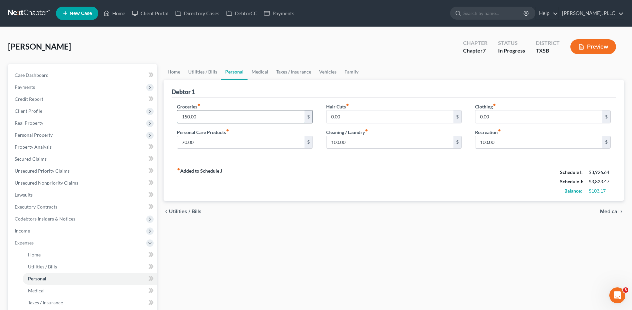
click at [183, 117] on input "150.00" at bounding box center [240, 117] width 127 height 13
type input "550.00"
click at [333, 116] on input "0.00" at bounding box center [389, 117] width 127 height 13
type input "250.00"
click at [487, 117] on input "0.00" at bounding box center [538, 117] width 127 height 13
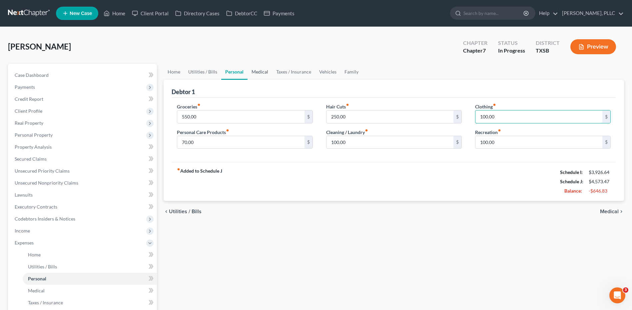
type input "100.00"
click at [259, 71] on link "Medical" at bounding box center [259, 72] width 25 height 16
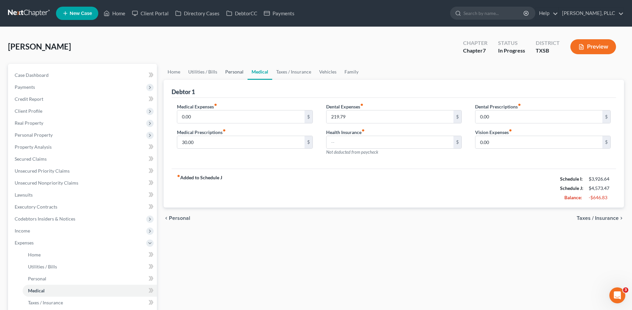
click at [232, 72] on link "Personal" at bounding box center [234, 72] width 26 height 16
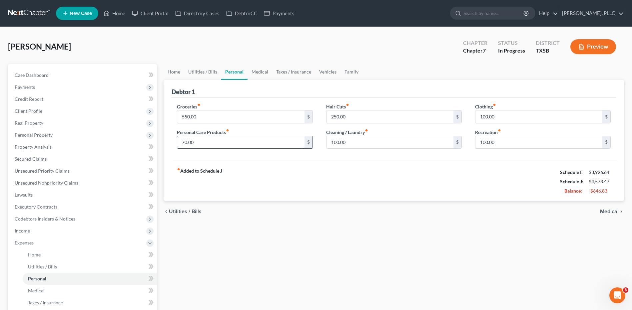
click at [181, 142] on input "70.00" at bounding box center [240, 142] width 127 height 13
type input "170.00"
click at [263, 73] on link "Medical" at bounding box center [259, 72] width 25 height 16
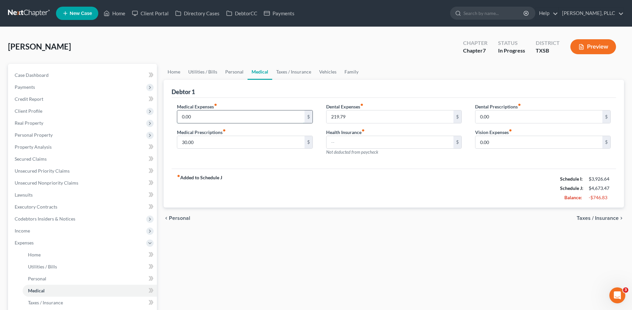
click at [192, 115] on input "0.00" at bounding box center [240, 117] width 127 height 13
type input "100.00"
click at [496, 111] on input "0.00" at bounding box center [538, 117] width 127 height 13
click at [489, 141] on input "0.00" at bounding box center [538, 142] width 127 height 13
type input "50.00"
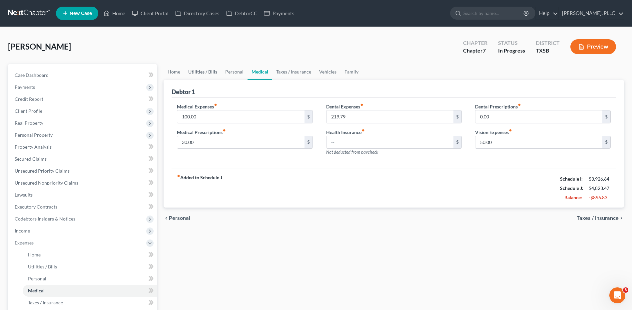
click at [205, 71] on link "Utilities / Bills" at bounding box center [202, 72] width 37 height 16
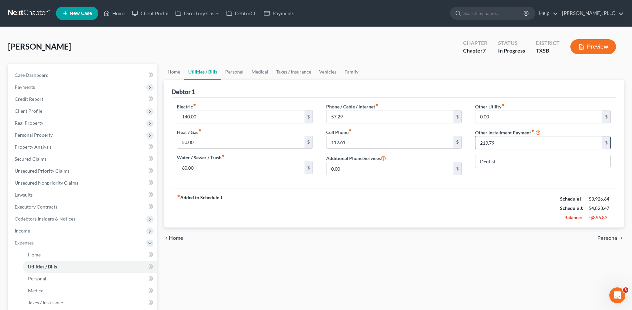
click at [495, 141] on input "219.79" at bounding box center [538, 142] width 127 height 13
click at [493, 137] on input "text" at bounding box center [538, 142] width 127 height 13
click at [486, 143] on input "text" at bounding box center [538, 142] width 127 height 13
type input "0"
click at [263, 74] on link "Medical" at bounding box center [259, 72] width 25 height 16
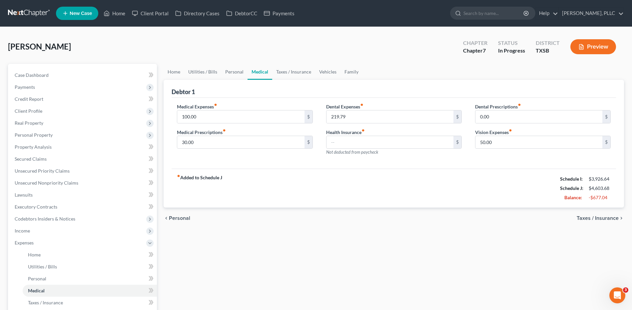
click at [261, 72] on link "Medical" at bounding box center [259, 72] width 25 height 16
click at [296, 72] on link "Taxes / Insurance" at bounding box center [293, 72] width 43 height 16
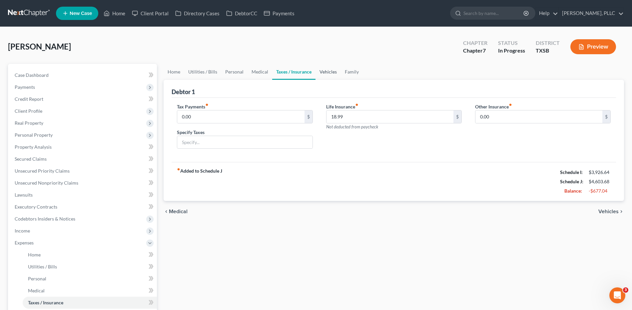
click at [326, 73] on link "Vehicles" at bounding box center [327, 72] width 25 height 16
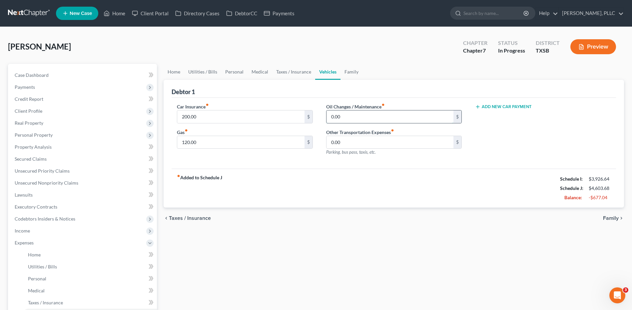
click at [353, 112] on input "0.00" at bounding box center [389, 117] width 127 height 13
type input "160.00"
click at [352, 73] on link "Family" at bounding box center [351, 72] width 22 height 16
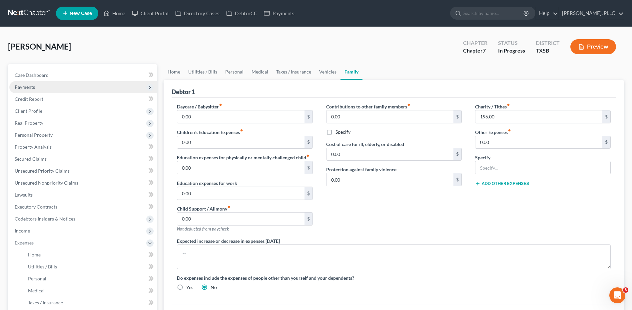
click at [39, 89] on span "Payments" at bounding box center [82, 87] width 147 height 12
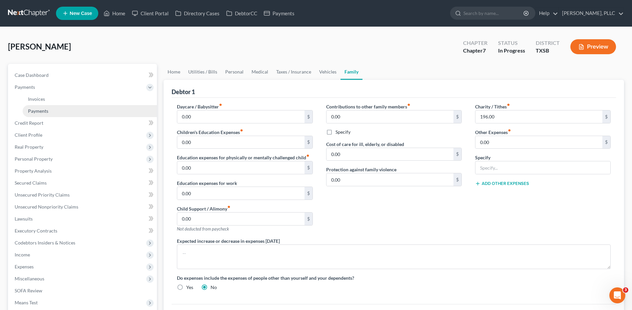
click at [48, 113] on span "Payments" at bounding box center [38, 111] width 20 height 6
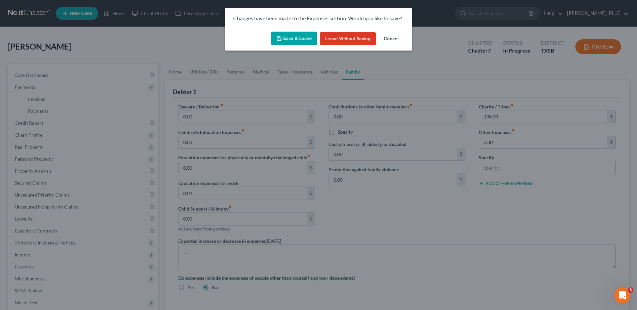
click at [286, 39] on button "Save & Leave" at bounding box center [294, 39] width 46 height 14
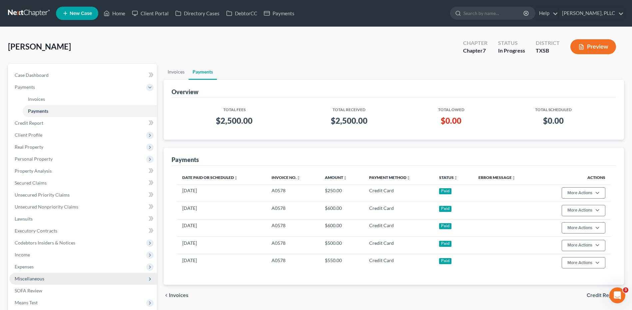
click at [40, 280] on span "Miscellaneous" at bounding box center [30, 279] width 30 height 6
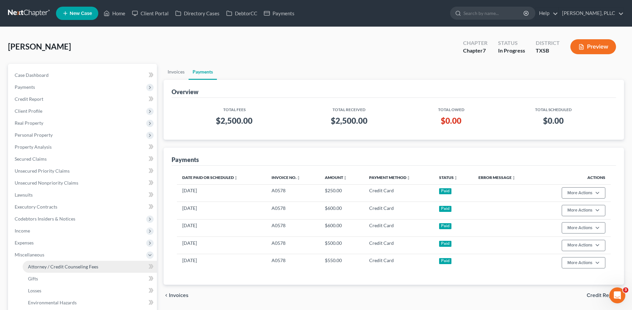
click at [66, 268] on span "Attorney / Credit Counseling Fees" at bounding box center [63, 267] width 70 height 6
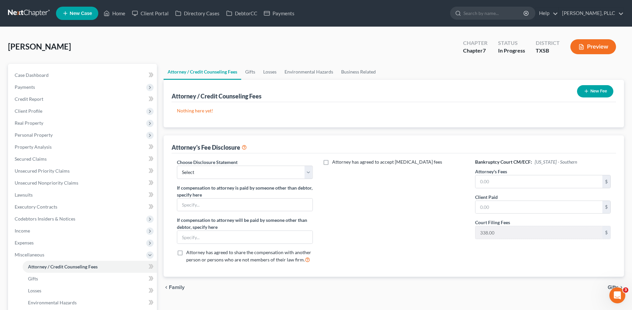
click at [596, 93] on button "New Fee" at bounding box center [595, 91] width 36 height 12
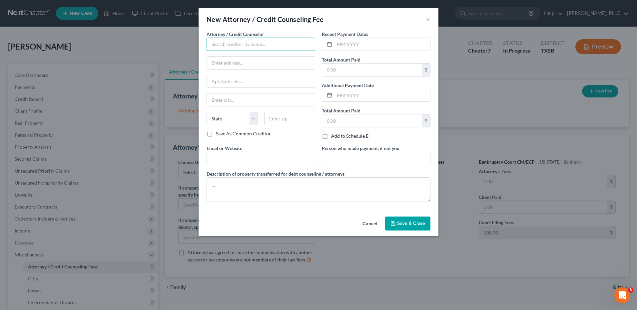
click at [240, 45] on input "text" at bounding box center [260, 44] width 109 height 13
type input "[PERSON_NAME], PLLC"
type input "8330 Lyndon B Johnson Fwy"
type input "Ste 445"
type input "Dallas"
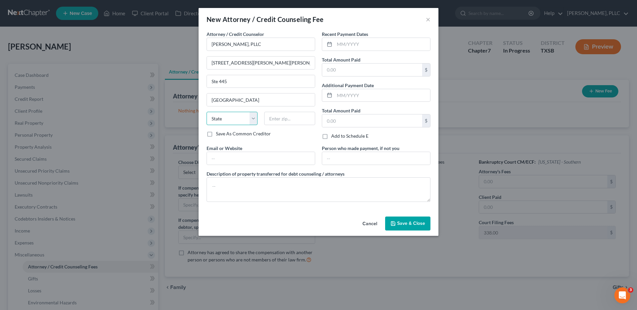
select select "45"
type input "75243"
click at [350, 45] on input "text" at bounding box center [382, 44] width 96 height 13
click at [343, 43] on input "092025" at bounding box center [382, 44] width 96 height 13
type input "09/2025"
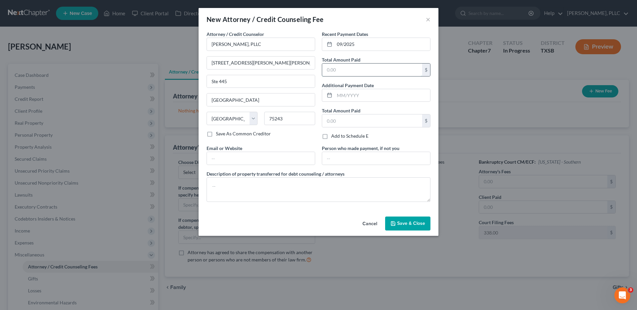
click at [338, 69] on input "text" at bounding box center [372, 70] width 100 height 13
type input "2,500"
click at [340, 119] on input "text" at bounding box center [372, 121] width 100 height 13
click at [359, 194] on textarea at bounding box center [318, 189] width 224 height 25
click at [346, 153] on input "text" at bounding box center [376, 158] width 108 height 13
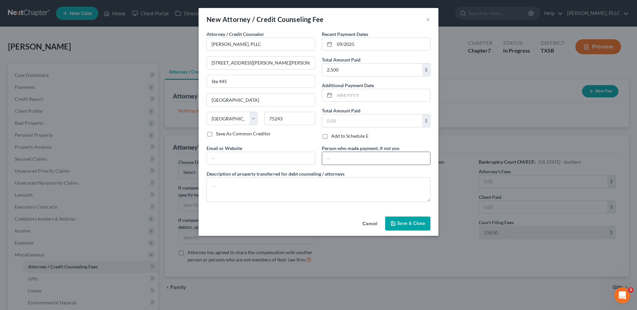
type input "DEBTOR"
click at [222, 186] on textarea at bounding box center [318, 189] width 224 height 25
paste textarea "(Cash payment for bankruptcy legal services incl $338.00 court filing fee, $50.…"
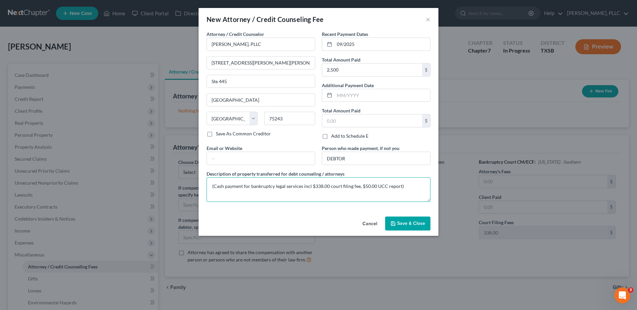
drag, startPoint x: 212, startPoint y: 187, endPoint x: 413, endPoint y: 182, distance: 200.8
click at [413, 182] on textarea "(Cash payment for bankruptcy legal services incl $338.00 court filing fee, $50.…" at bounding box center [318, 189] width 224 height 25
paste textarea "credit"
type textarea "(Cash payment for bankruptcy legal services incl $338.00 court filing fee, $50.…"
click at [412, 225] on span "Save & Close" at bounding box center [411, 224] width 28 height 6
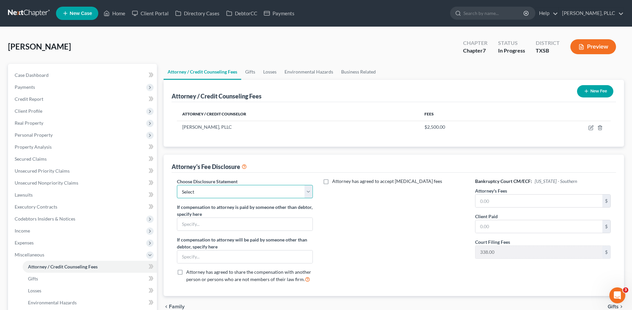
click at [309, 193] on select "Select Fee Disclosure Supplement" at bounding box center [244, 191] width 135 height 13
select select "0"
click at [177, 185] on select "Select Fee Disclosure Supplement" at bounding box center [244, 191] width 135 height 13
click at [489, 199] on input "text" at bounding box center [538, 201] width 127 height 13
type input "2,112"
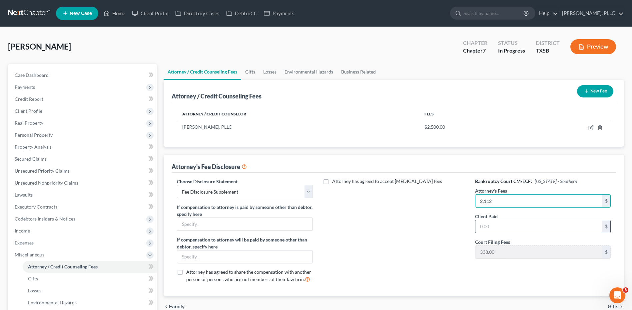
click at [493, 225] on input "text" at bounding box center [538, 226] width 127 height 13
type input "2,112"
click at [431, 228] on div "Attorney has agreed to accept retainer fees" at bounding box center [393, 233] width 149 height 110
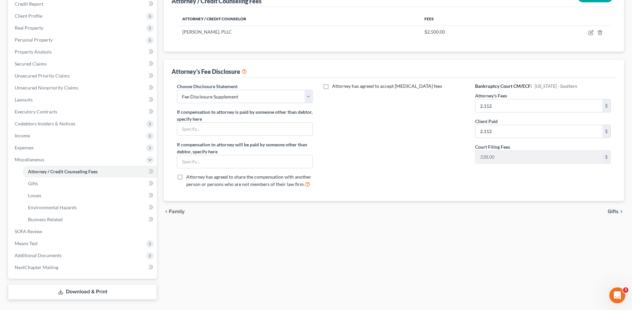
scroll to position [100, 0]
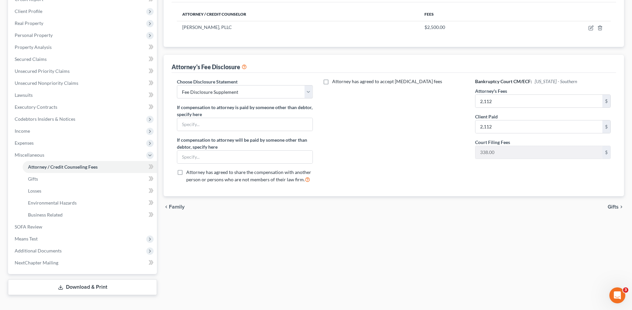
click at [617, 206] on span "Gifts" at bounding box center [612, 206] width 11 height 5
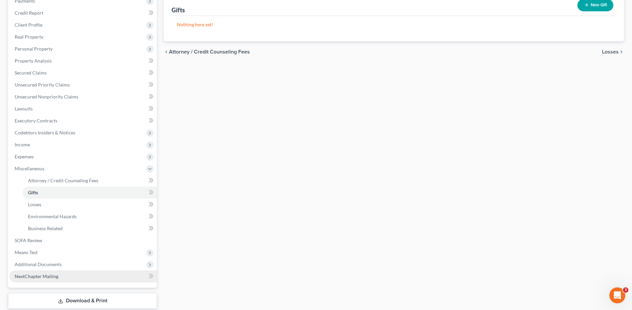
scroll to position [100, 0]
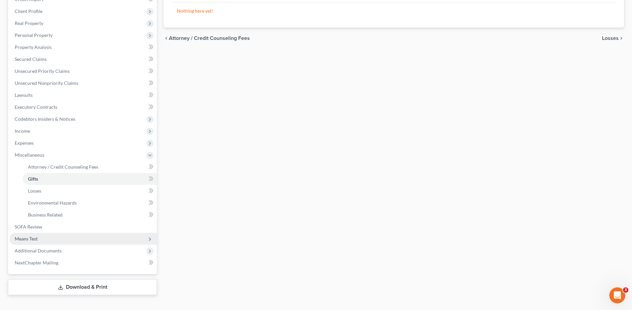
click at [37, 239] on span "Means Test" at bounding box center [26, 239] width 23 height 6
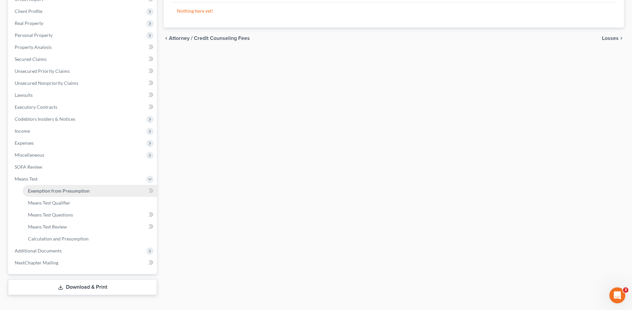
click at [83, 191] on span "Exemption from Presumption" at bounding box center [59, 191] width 62 height 6
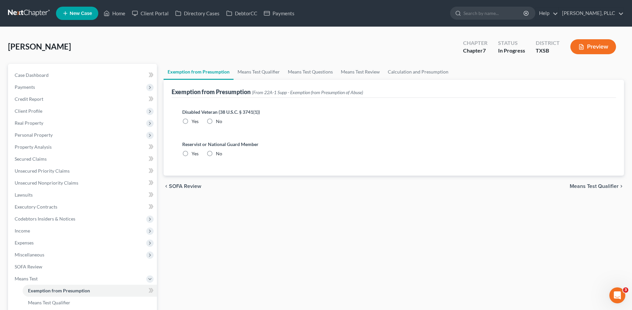
click at [216, 121] on label "No" at bounding box center [219, 121] width 6 height 7
click at [218, 121] on input "No" at bounding box center [220, 120] width 4 height 4
radio input "true"
click at [216, 154] on label "No" at bounding box center [219, 153] width 6 height 7
click at [218, 154] on input "No" at bounding box center [220, 152] width 4 height 4
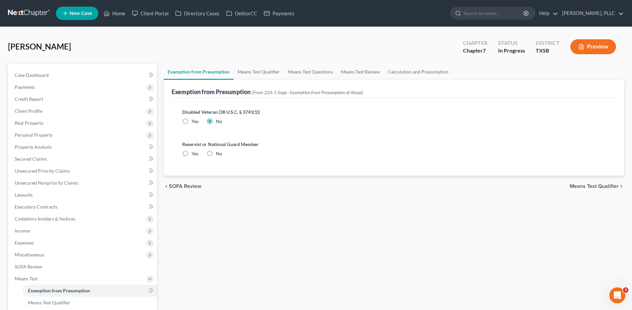
radio input "true"
click at [257, 71] on link "Means Test Qualifier" at bounding box center [258, 72] width 50 height 16
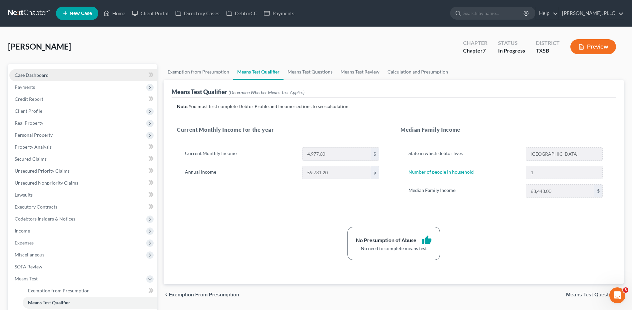
click at [21, 75] on span "Case Dashboard" at bounding box center [32, 75] width 34 height 6
select select "4"
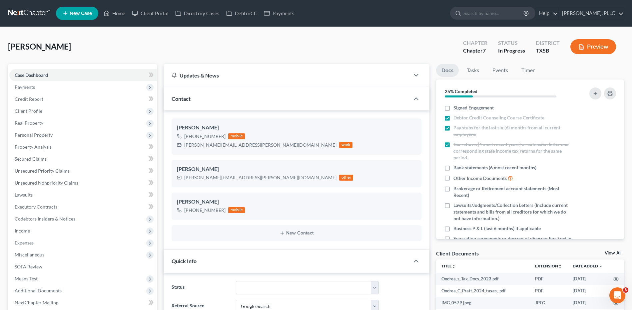
scroll to position [140, 0]
drag, startPoint x: 185, startPoint y: 178, endPoint x: 234, endPoint y: 179, distance: 49.3
click at [234, 179] on div "ondrea.pratt@gmail.com other" at bounding box center [265, 177] width 176 height 9
copy div "ondrea.pratt@gmail.com"
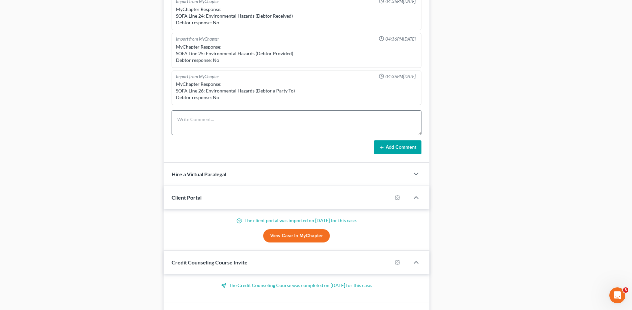
scroll to position [399, 0]
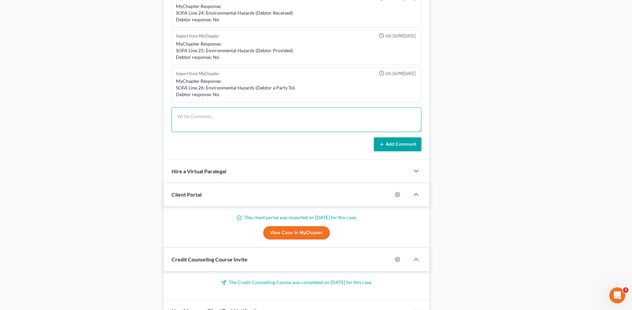
click at [196, 114] on textarea at bounding box center [296, 120] width 250 height 25
drag, startPoint x: 280, startPoint y: 108, endPoint x: 246, endPoint y: 120, distance: 36.9
click at [246, 120] on textarea "Send email to client fo9r pending documentation." at bounding box center [296, 120] width 250 height 25
paste textarea "Good Morning, Ms. Pratt I have imported your portal and processed your case. I …"
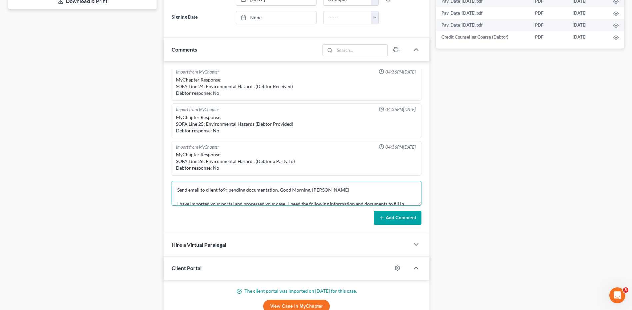
scroll to position [433, 0]
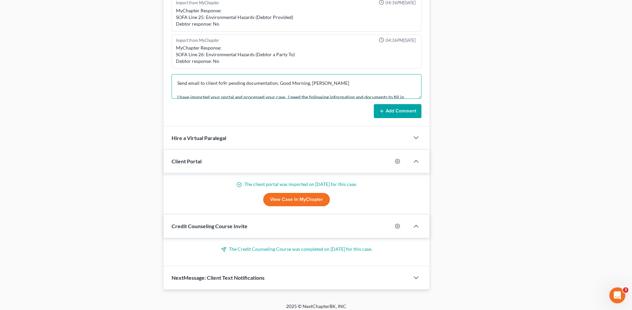
type textarea "Send email to client fo9r pending documentation. Good Morning, Ms. Pratt I have…"
click at [393, 111] on button "Add Comment" at bounding box center [398, 111] width 48 height 14
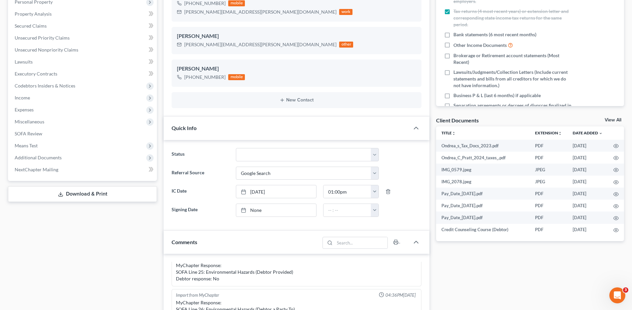
scroll to position [0, 0]
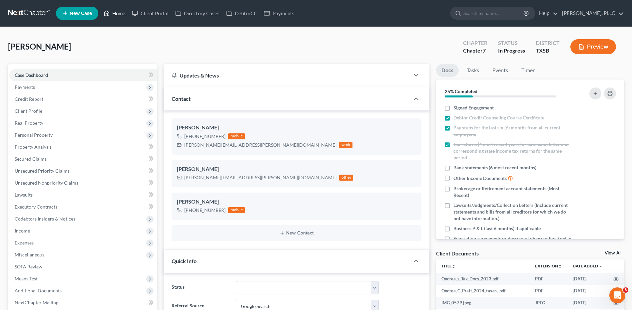
click at [120, 13] on link "Home" at bounding box center [114, 13] width 28 height 12
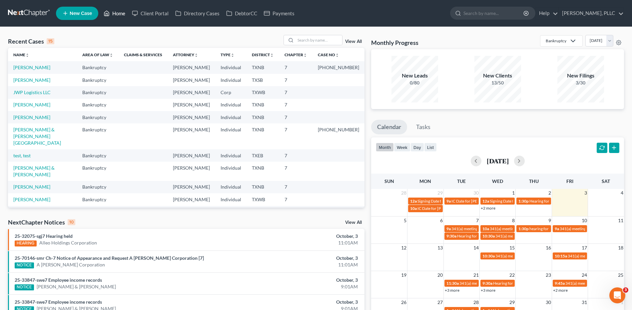
click at [117, 16] on link "Home" at bounding box center [114, 13] width 28 height 12
click at [119, 14] on link "Home" at bounding box center [114, 13] width 28 height 12
click at [120, 14] on link "Home" at bounding box center [114, 13] width 28 height 12
click at [308, 40] on input "search" at bounding box center [318, 40] width 47 height 10
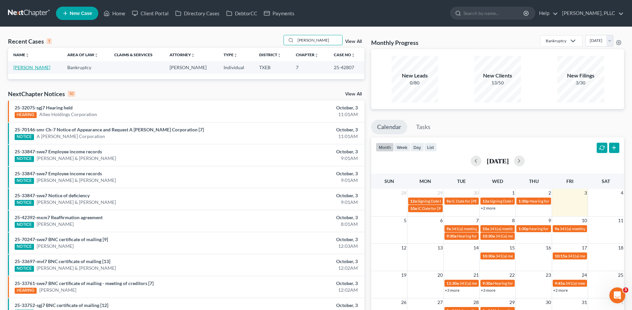
type input "licon"
click at [29, 68] on link "[PERSON_NAME]" at bounding box center [31, 68] width 37 height 6
select select "1"
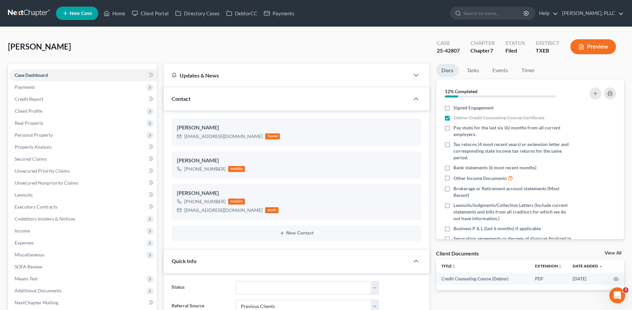
scroll to position [847, 0]
click at [34, 87] on span "Payments" at bounding box center [25, 87] width 20 height 6
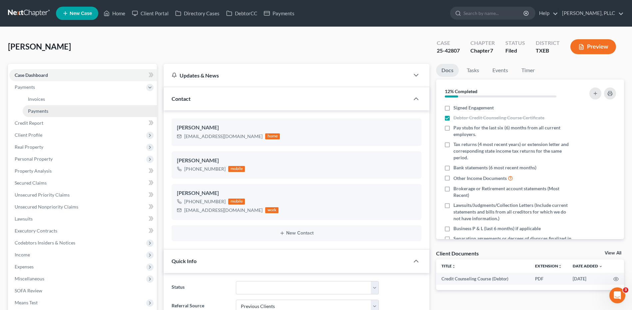
click at [36, 113] on span "Payments" at bounding box center [38, 111] width 20 height 6
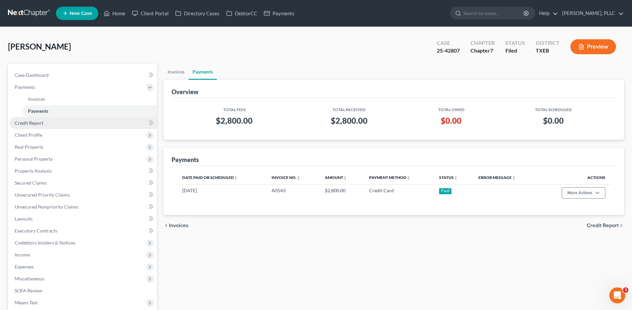
click at [30, 125] on span "Credit Report" at bounding box center [29, 123] width 29 height 6
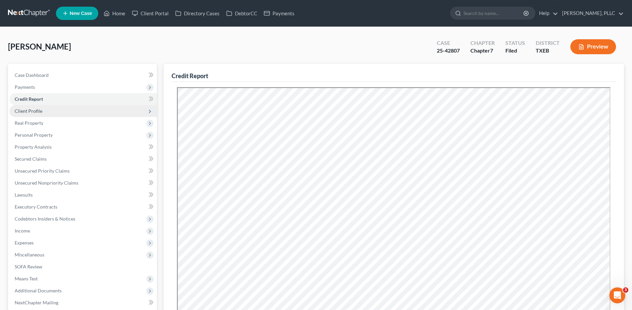
click at [31, 113] on span "Client Profile" at bounding box center [29, 111] width 28 height 6
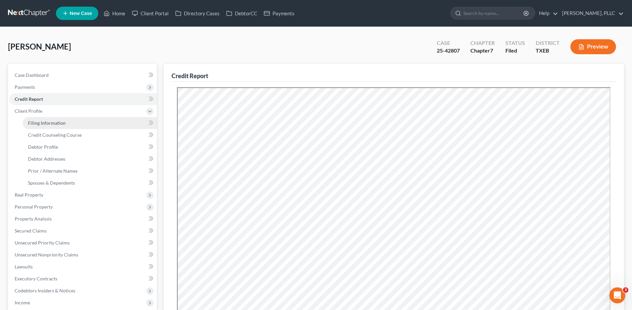
click at [56, 123] on span "Filing Information" at bounding box center [47, 123] width 38 height 6
select select "1"
select select "0"
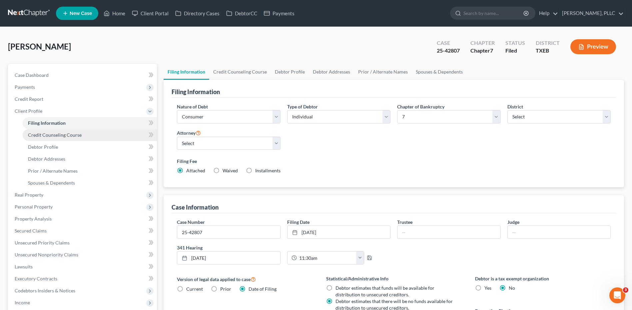
click at [58, 136] on span "Credit Counseling Course" at bounding box center [55, 135] width 54 height 6
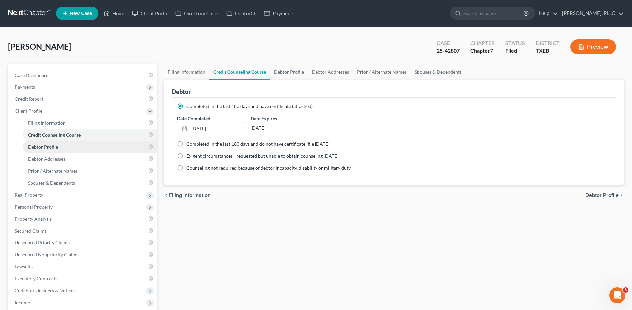
click at [35, 148] on span "Debtor Profile" at bounding box center [43, 147] width 30 height 6
select select "0"
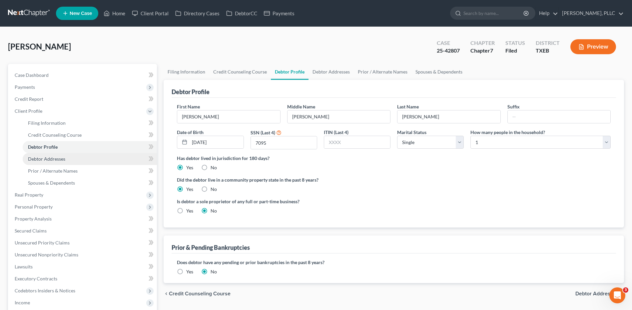
click at [39, 159] on span "Debtor Addresses" at bounding box center [46, 159] width 37 height 6
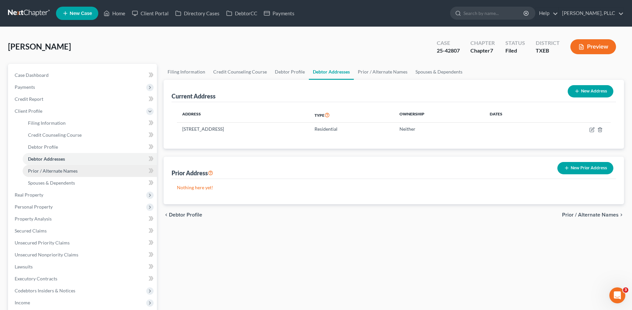
click at [64, 171] on span "Prior / Alternate Names" at bounding box center [53, 171] width 50 height 6
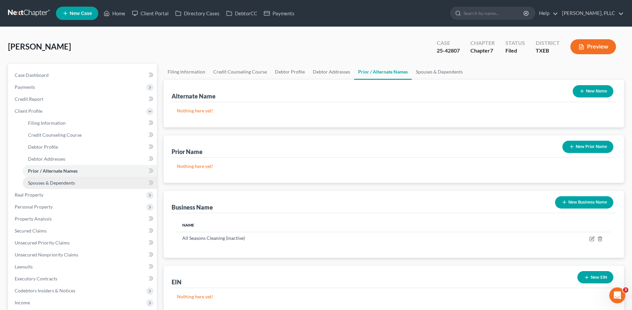
click at [54, 186] on link "Spouses & Dependents" at bounding box center [90, 183] width 134 height 12
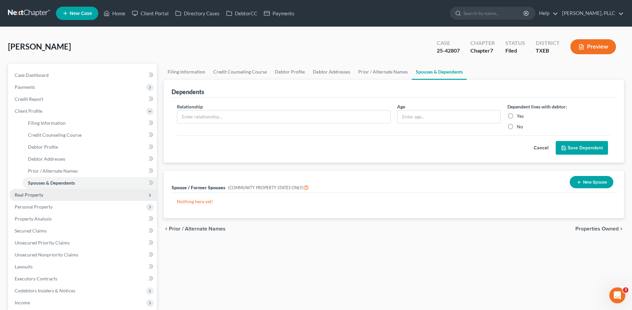
click at [35, 195] on span "Real Property" at bounding box center [29, 195] width 29 height 6
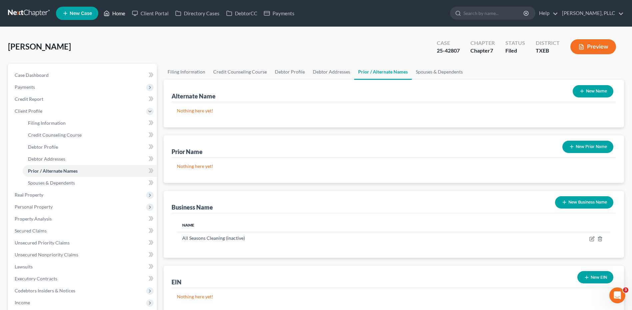
click at [116, 14] on link "Home" at bounding box center [114, 13] width 28 height 12
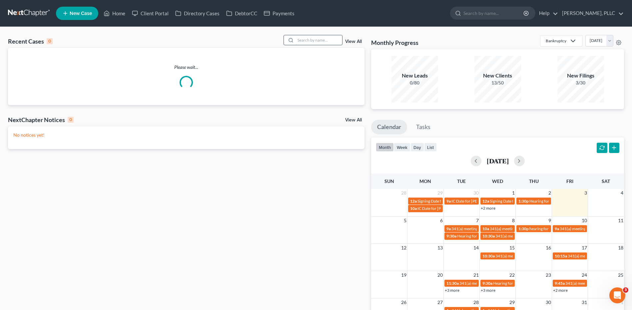
click at [317, 38] on input "search" at bounding box center [318, 40] width 47 height 10
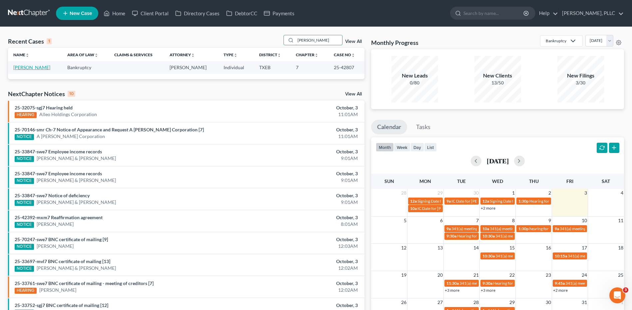
type input "licona"
click at [28, 69] on link "[PERSON_NAME]" at bounding box center [31, 68] width 37 height 6
select select "1"
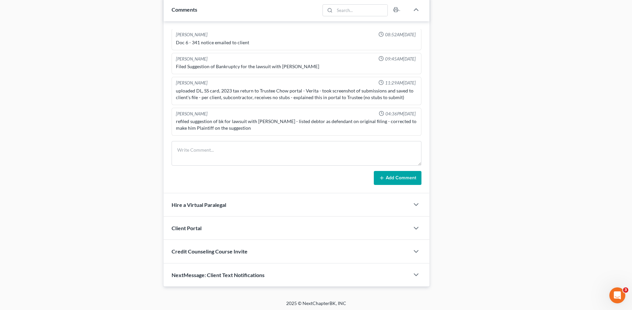
scroll to position [368, 0]
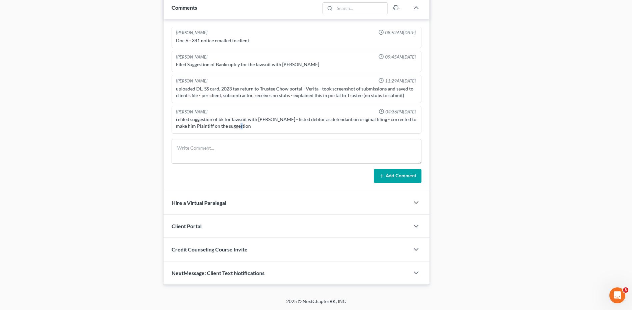
click at [233, 123] on div "refiled suggestion of bk for lawsuit with Cynthia Y Urquidez - listed debtor as…" at bounding box center [296, 122] width 241 height 13
click at [228, 151] on textarea at bounding box center [296, 151] width 250 height 25
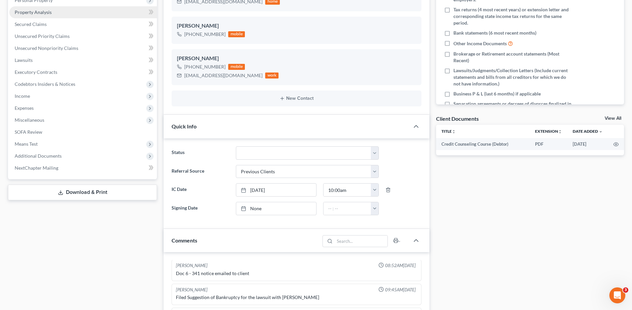
scroll to position [0, 0]
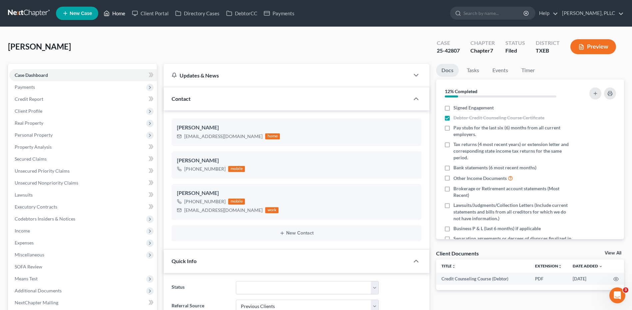
click at [119, 13] on link "Home" at bounding box center [114, 13] width 28 height 12
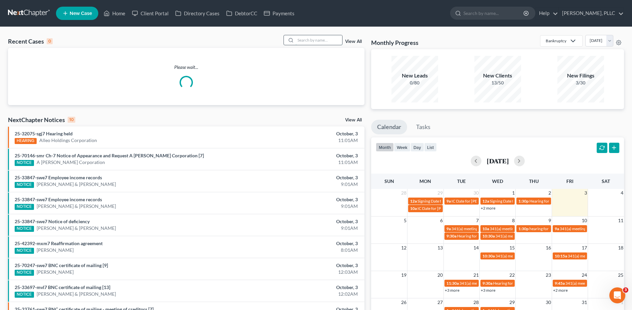
click at [310, 36] on input "search" at bounding box center [318, 40] width 47 height 10
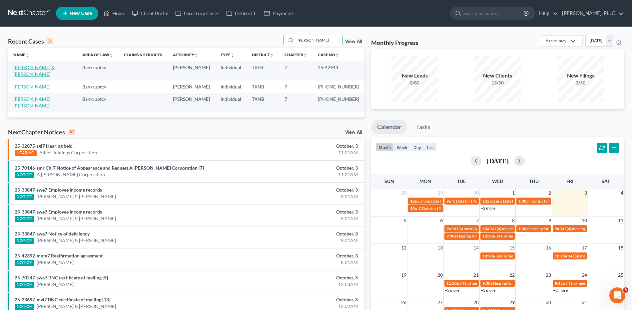
type input "castillo"
click at [25, 69] on link "[PERSON_NAME] & [PERSON_NAME]" at bounding box center [33, 71] width 41 height 12
select select "4"
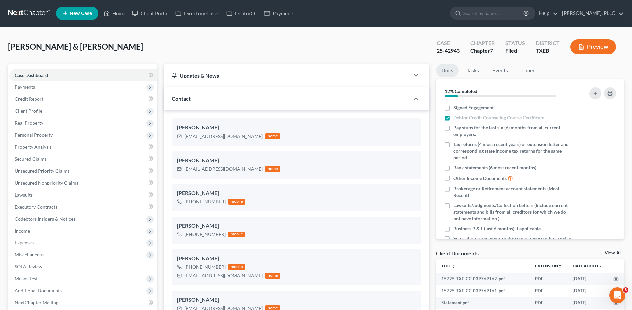
scroll to position [359, 0]
click at [37, 112] on span "Client Profile" at bounding box center [29, 111] width 28 height 6
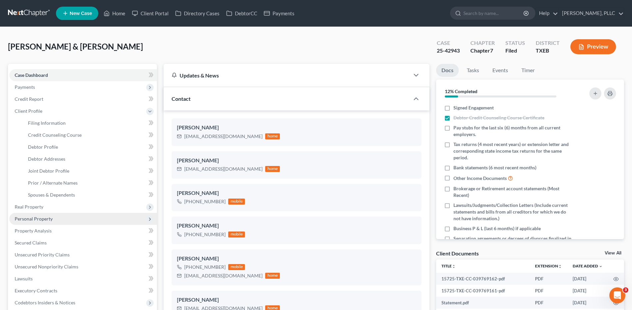
click at [55, 219] on span "Personal Property" at bounding box center [82, 219] width 147 height 12
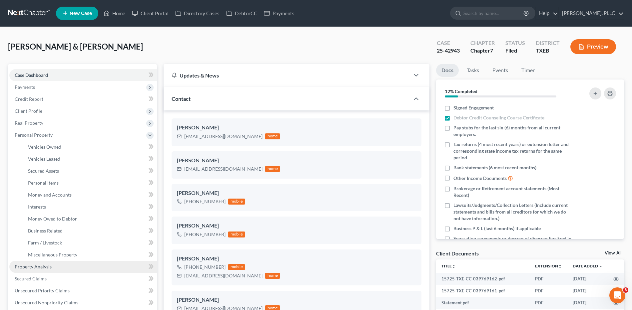
click at [39, 267] on span "Property Analysis" at bounding box center [33, 267] width 37 height 6
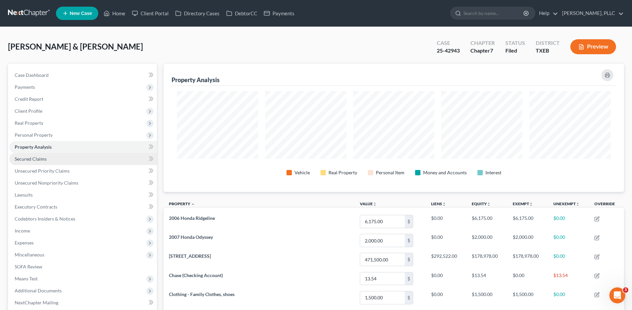
click at [25, 160] on span "Secured Claims" at bounding box center [31, 159] width 32 height 6
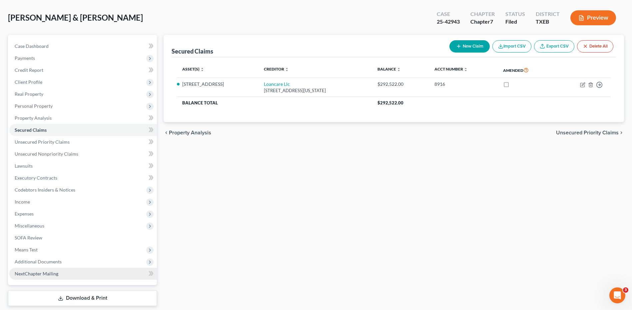
scroll to position [50, 0]
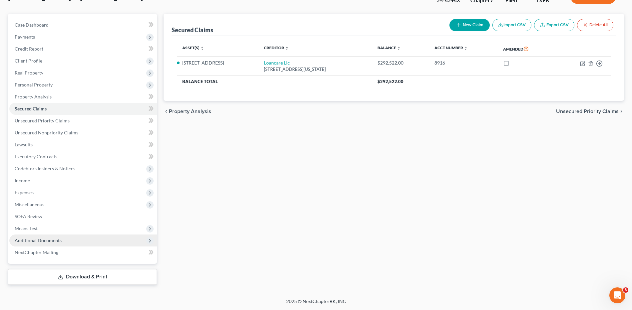
click at [57, 240] on span "Additional Documents" at bounding box center [38, 241] width 47 height 6
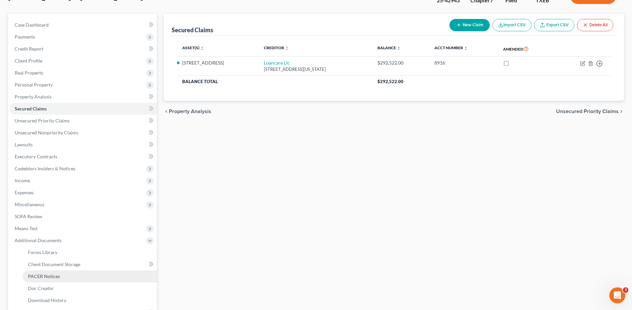
click at [56, 277] on span "PACER Notices" at bounding box center [44, 277] width 32 height 6
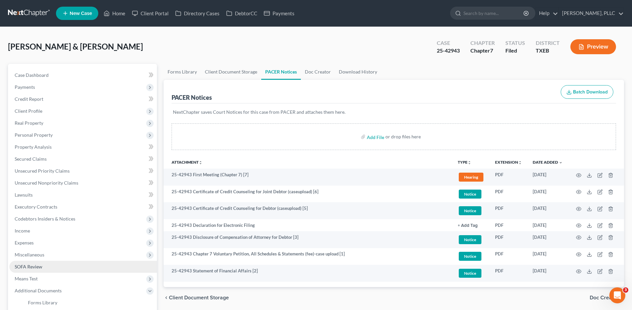
click at [37, 268] on span "SOFA Review" at bounding box center [29, 267] width 28 height 6
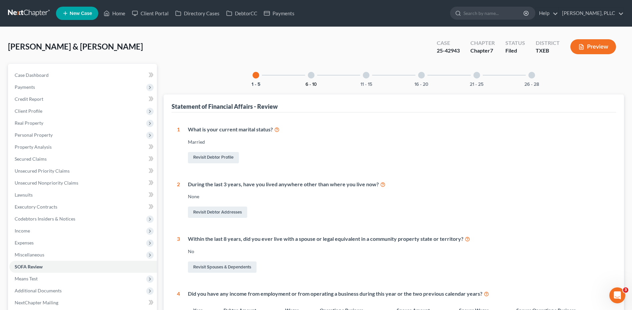
click at [314, 84] on button "6 - 10" at bounding box center [310, 84] width 11 height 5
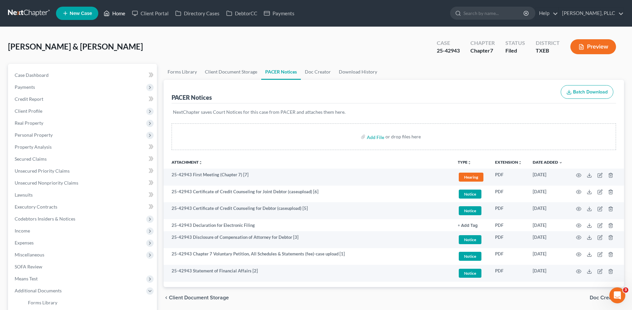
click at [118, 15] on link "Home" at bounding box center [114, 13] width 28 height 12
